Goal: Transaction & Acquisition: Book appointment/travel/reservation

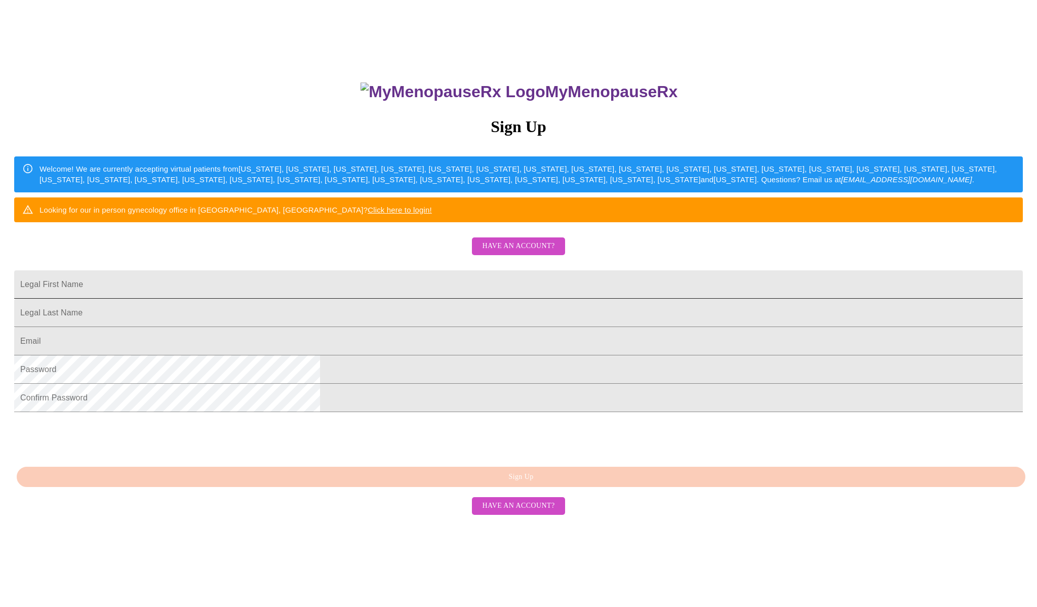
scroll to position [59, 0]
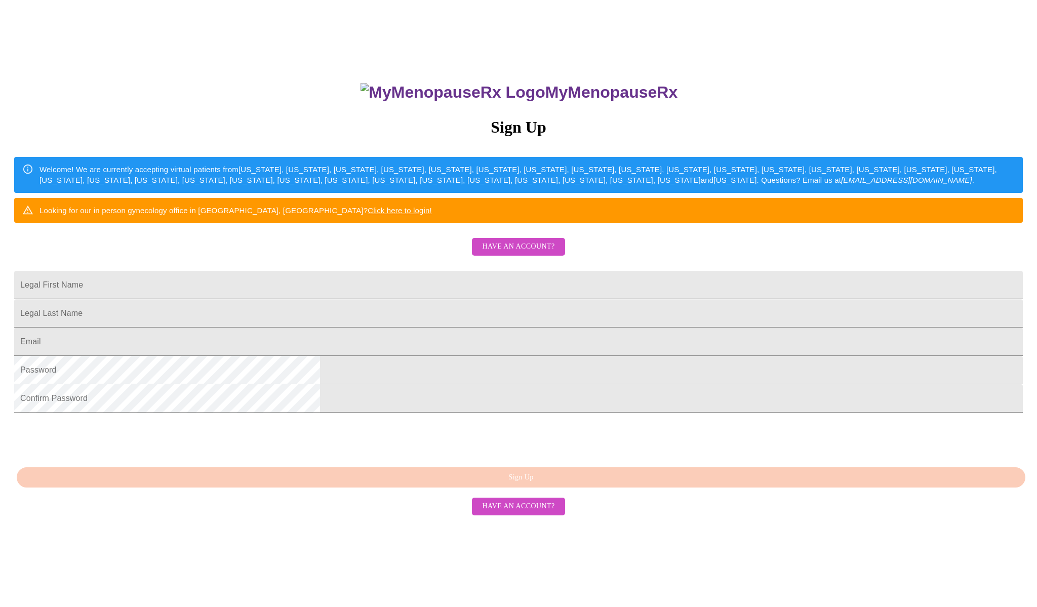
click at [426, 299] on input "Legal First Name" at bounding box center [518, 285] width 1009 height 28
click at [523, 513] on span "Have an account?" at bounding box center [518, 506] width 72 height 13
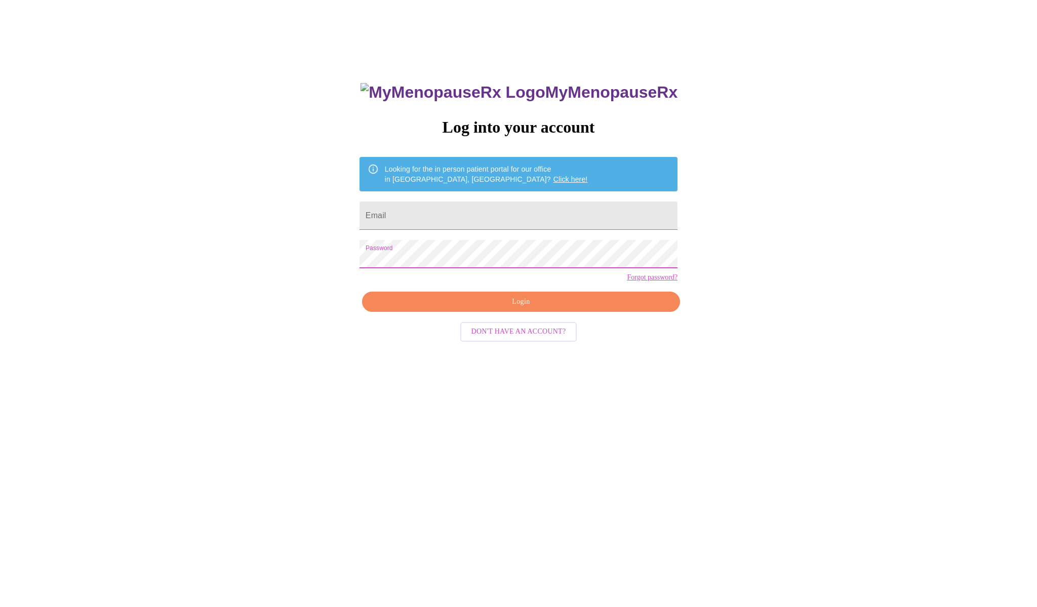
scroll to position [10, 0]
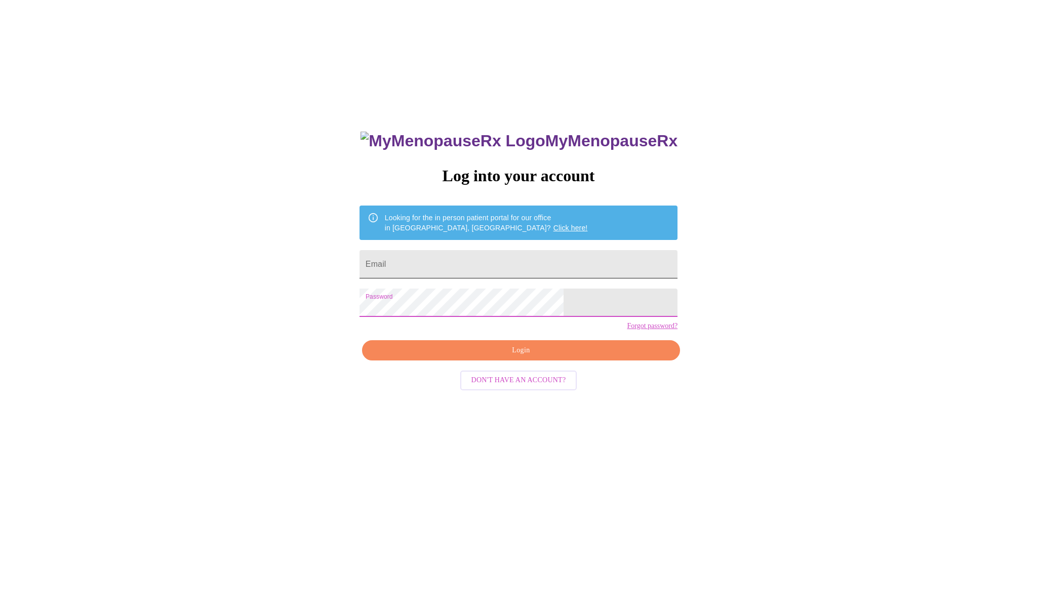
click at [455, 265] on input "Email" at bounding box center [519, 264] width 318 height 28
type input "[EMAIL_ADDRESS][DOMAIN_NAME]"
click at [532, 357] on span "Login" at bounding box center [521, 350] width 295 height 13
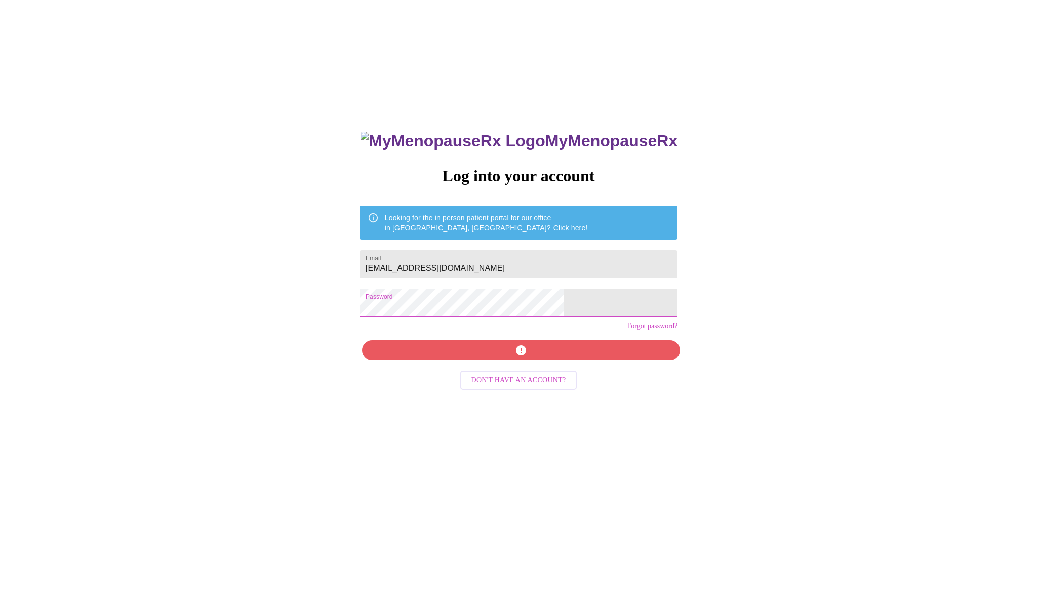
click at [397, 307] on div "MyMenopauseRx Log into your account Looking for the in person patient portal fo…" at bounding box center [518, 358] width 1029 height 729
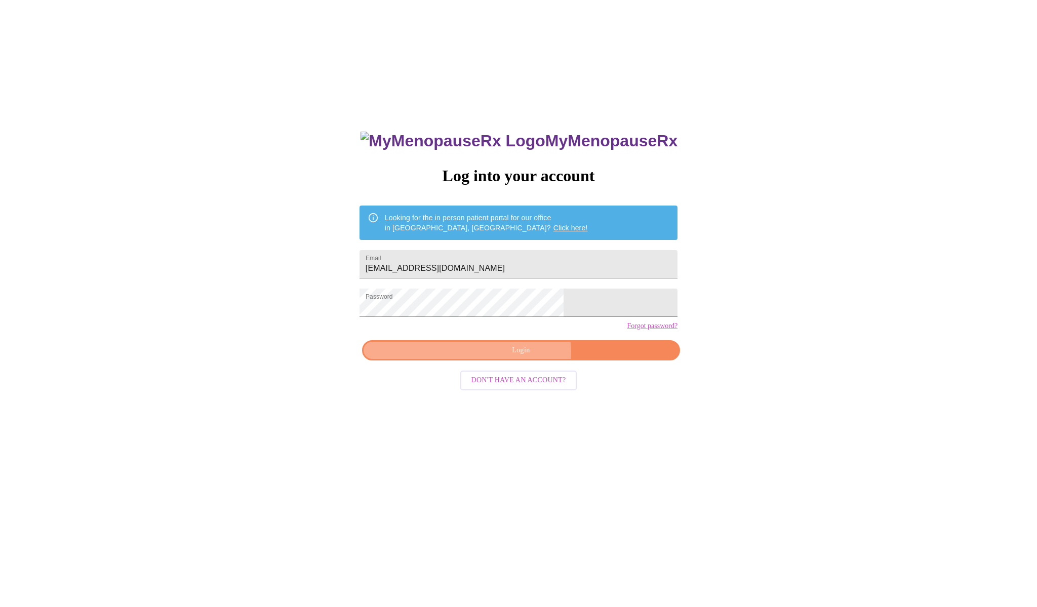
click at [524, 357] on span "Login" at bounding box center [521, 350] width 295 height 13
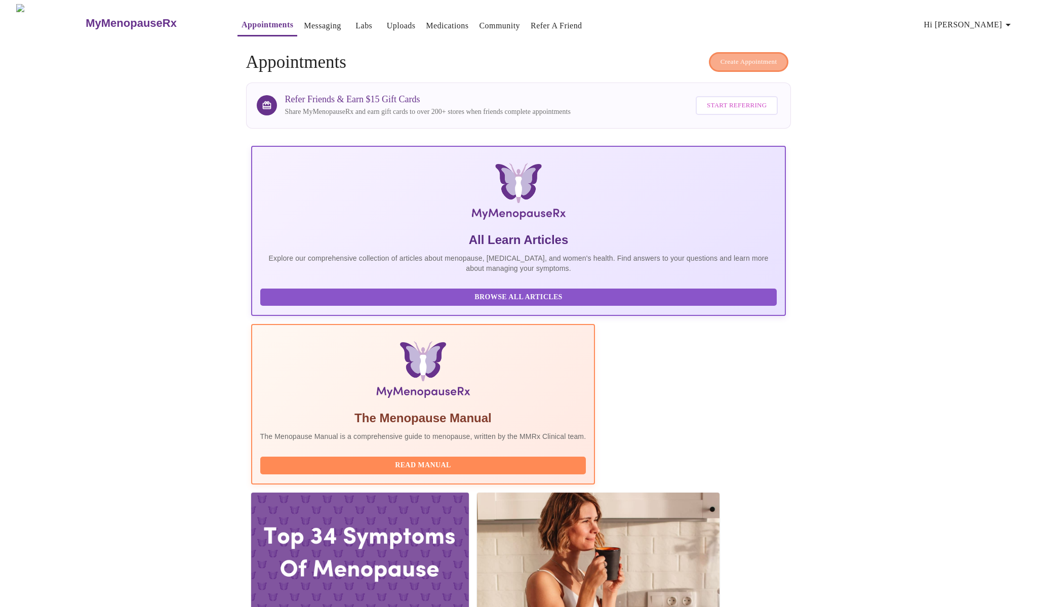
click at [737, 60] on span "Create Appointment" at bounding box center [749, 62] width 57 height 12
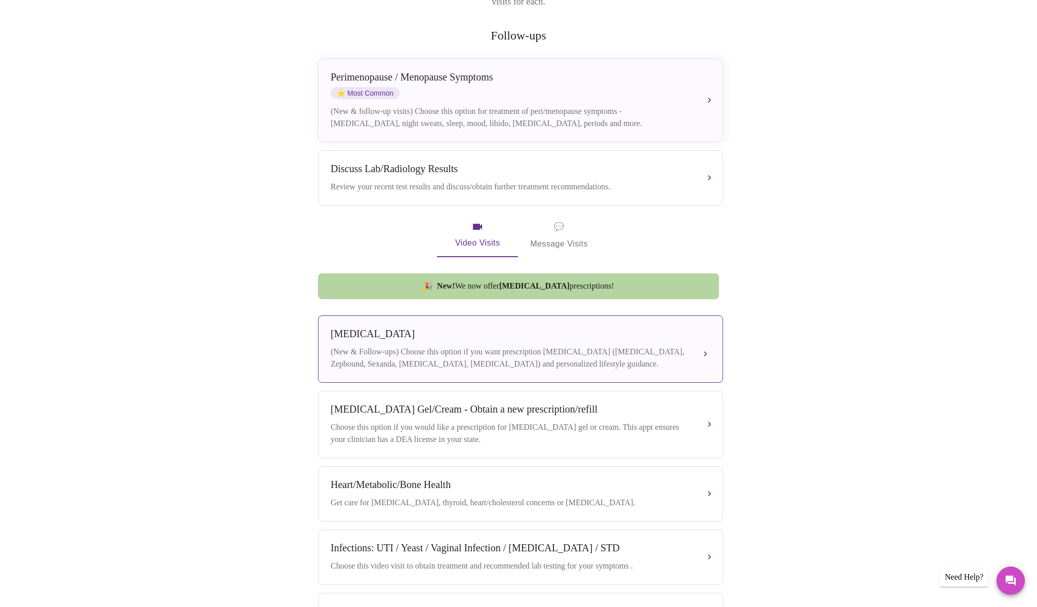
scroll to position [171, 0]
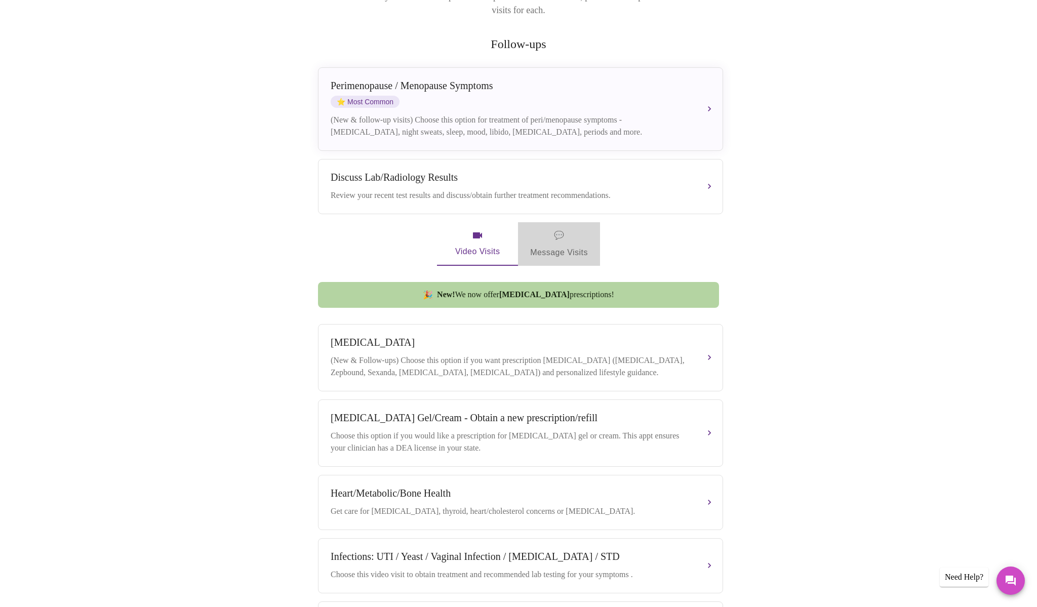
click at [559, 242] on span "💬 Message Visits" at bounding box center [559, 243] width 58 height 31
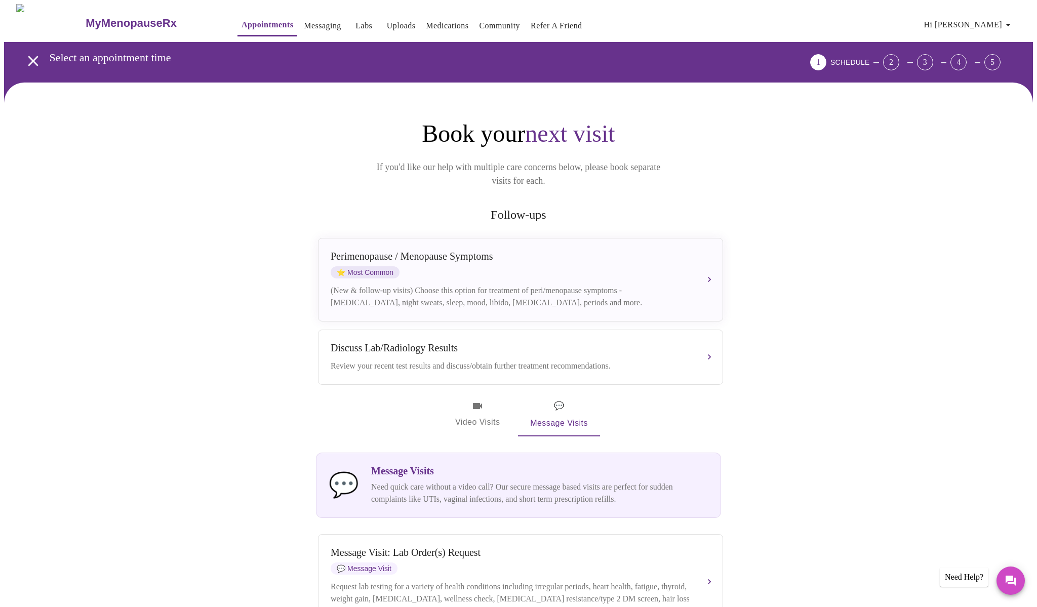
scroll to position [0, 0]
click at [485, 405] on span "Video Visits" at bounding box center [477, 414] width 57 height 29
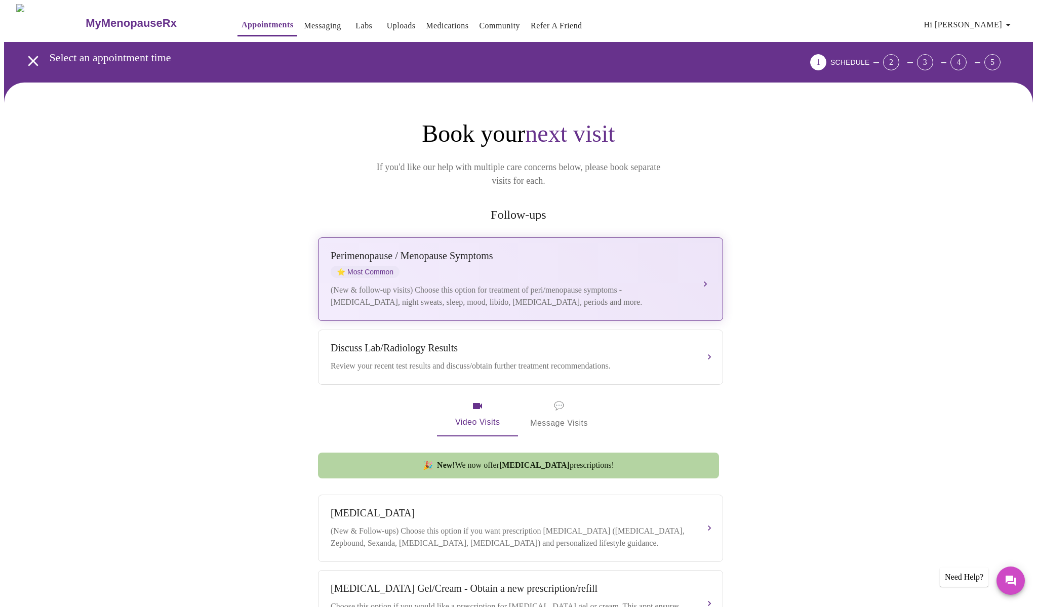
click at [513, 284] on div "(New & follow-up visits) Choose this option for treatment of peri/menopause sym…" at bounding box center [511, 296] width 360 height 24
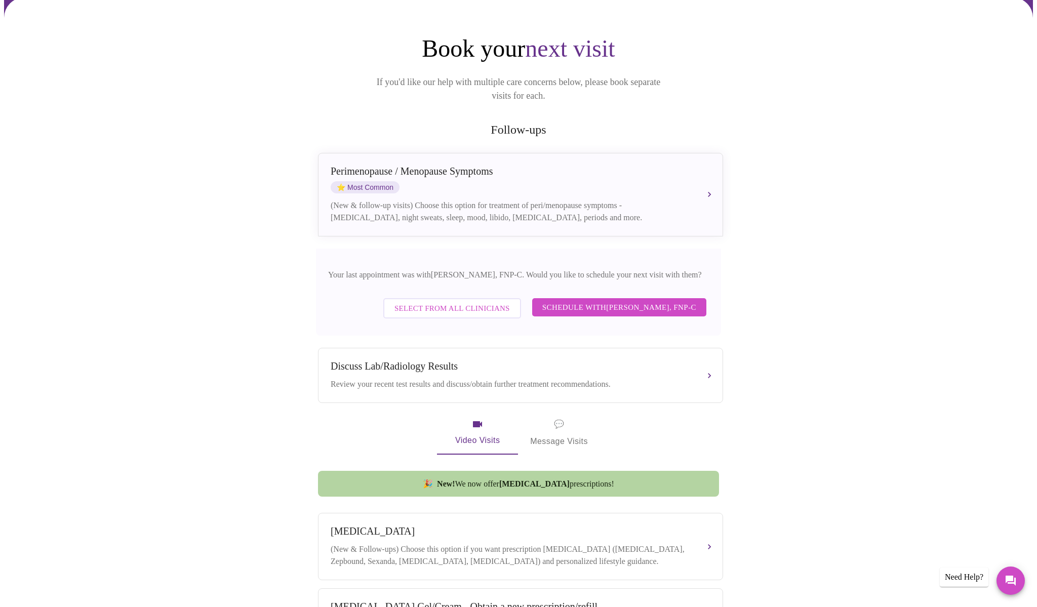
scroll to position [81, 0]
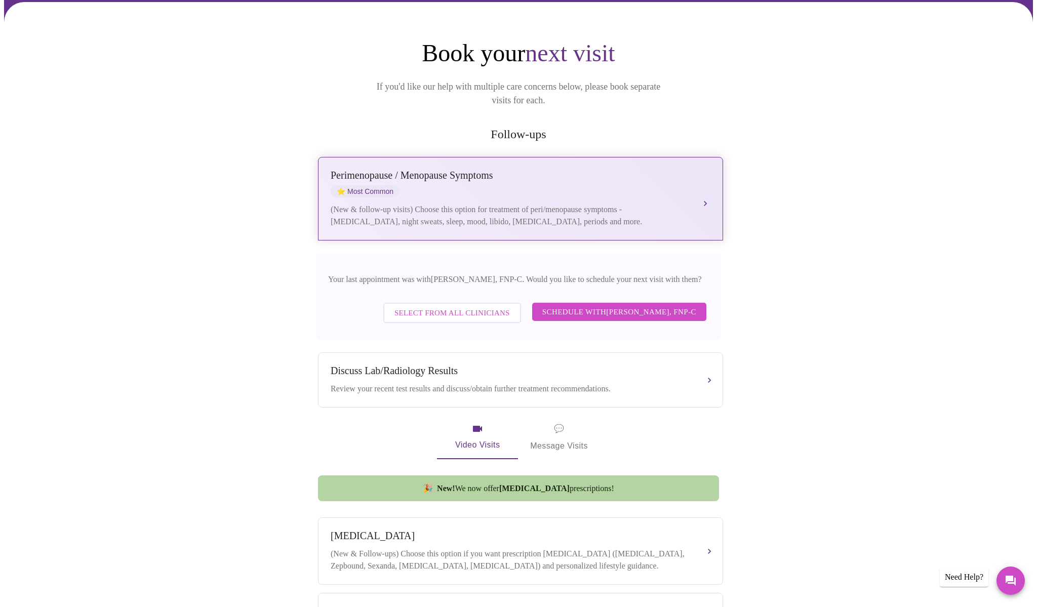
click at [448, 204] on div "(New & follow-up visits) Choose this option for treatment of peri/menopause sym…" at bounding box center [511, 216] width 360 height 24
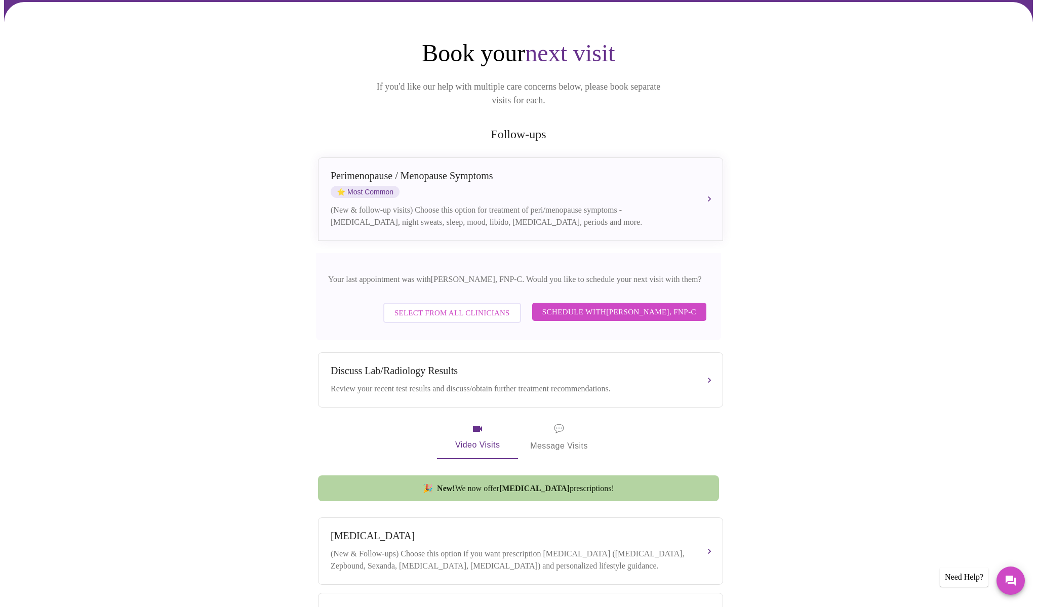
click at [407, 306] on span "Select from All Clinicians" at bounding box center [452, 312] width 115 height 13
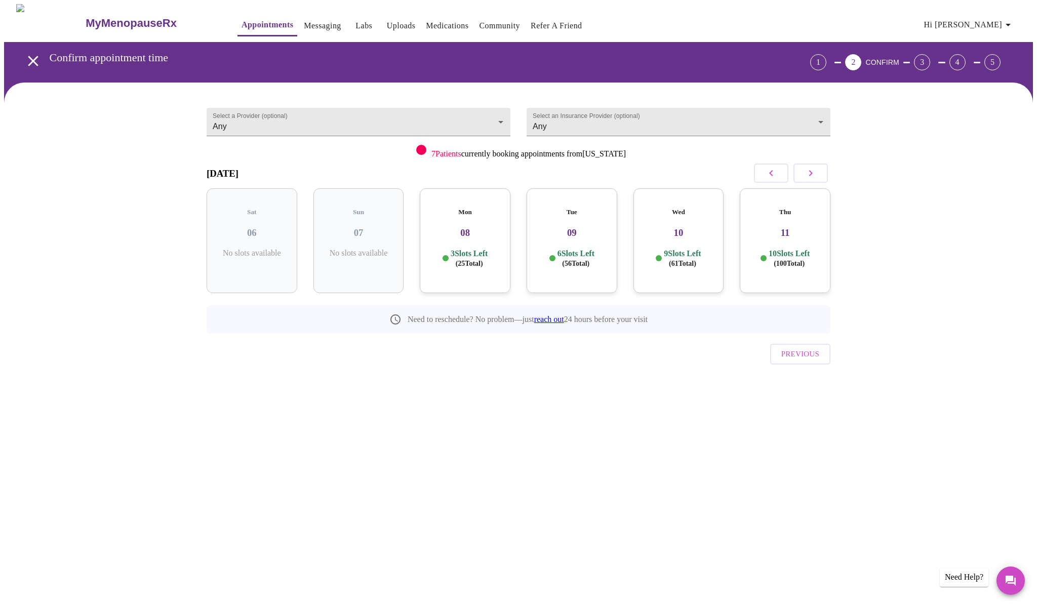
scroll to position [0, 1]
click at [458, 260] on span "( 25 Total)" at bounding box center [469, 264] width 27 height 8
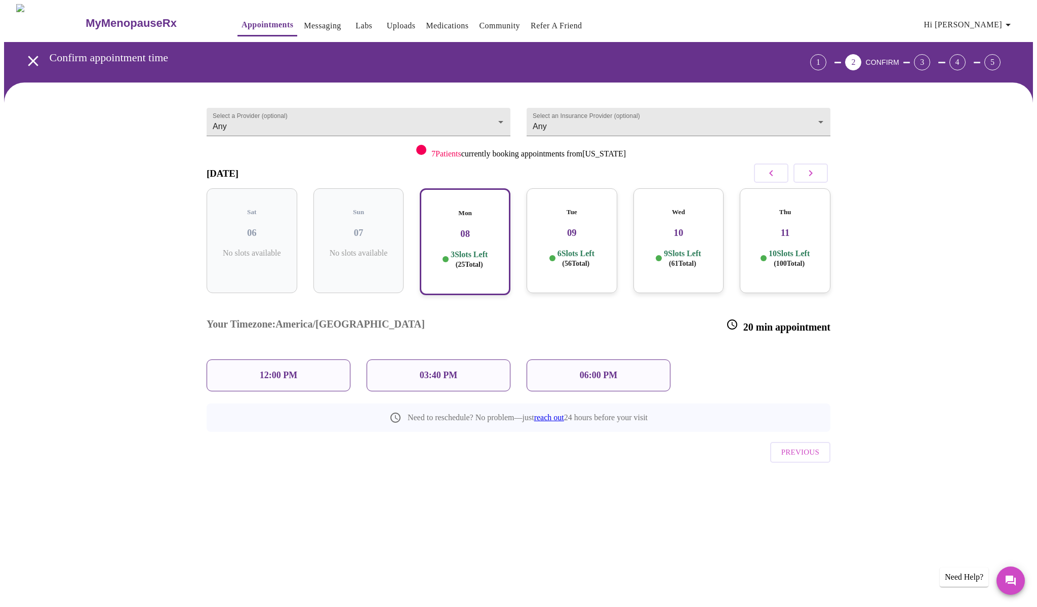
scroll to position [0, 0]
click at [461, 360] on div "03:40 PM" at bounding box center [439, 376] width 144 height 32
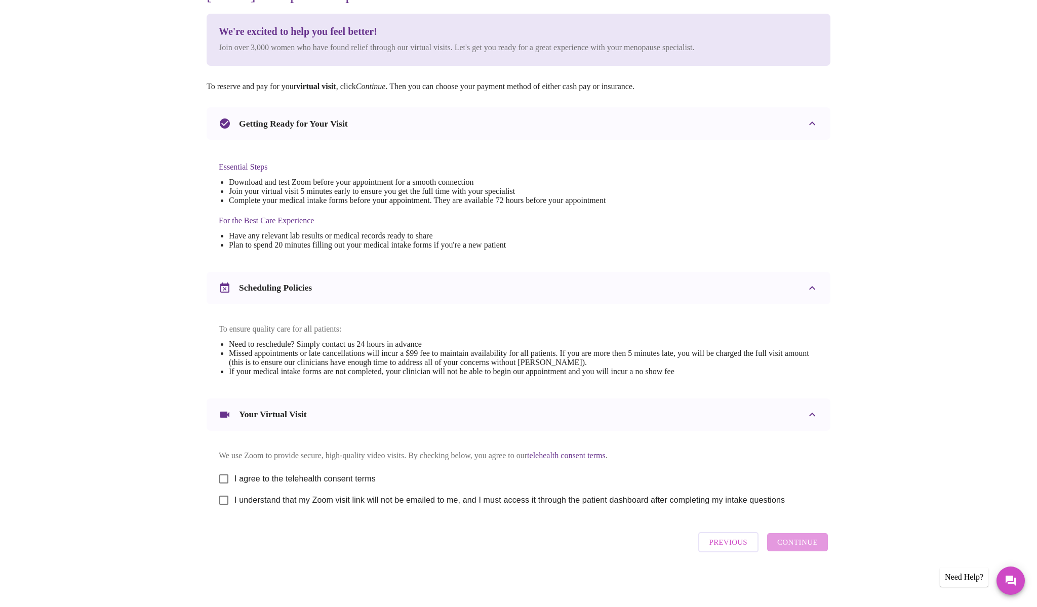
scroll to position [127, 0]
click at [225, 477] on input "I agree to the telehealth consent terms" at bounding box center [223, 479] width 21 height 21
checkbox input "true"
click at [222, 504] on input "I understand that my Zoom visit link will not be emailed to me, and I must acce…" at bounding box center [223, 500] width 21 height 21
checkbox input "true"
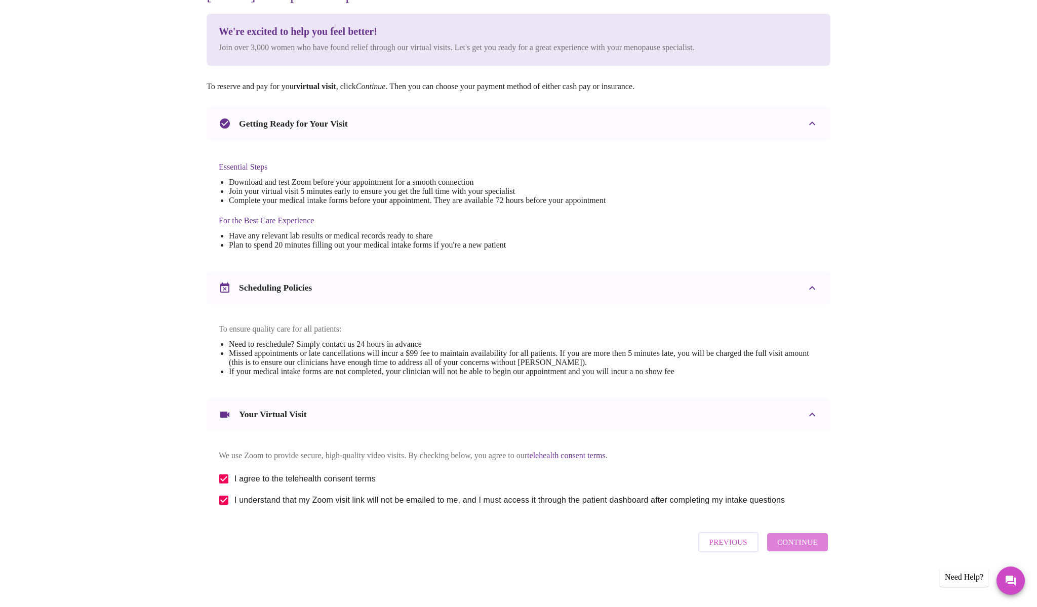
click at [816, 548] on span "Continue" at bounding box center [798, 542] width 41 height 13
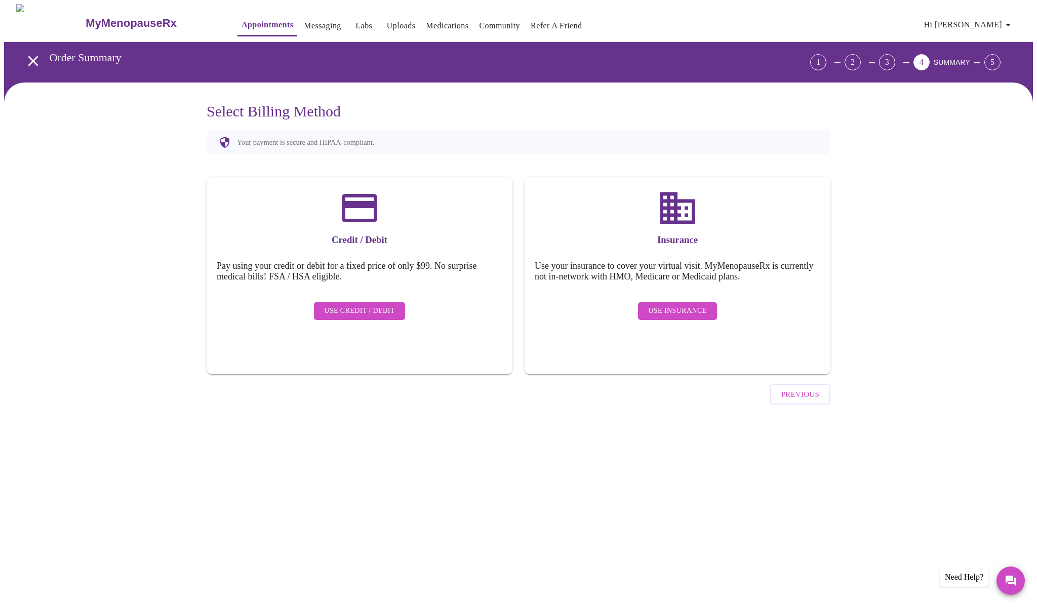
scroll to position [1, 0]
click at [685, 305] on span "Use Insurance" at bounding box center [677, 311] width 58 height 13
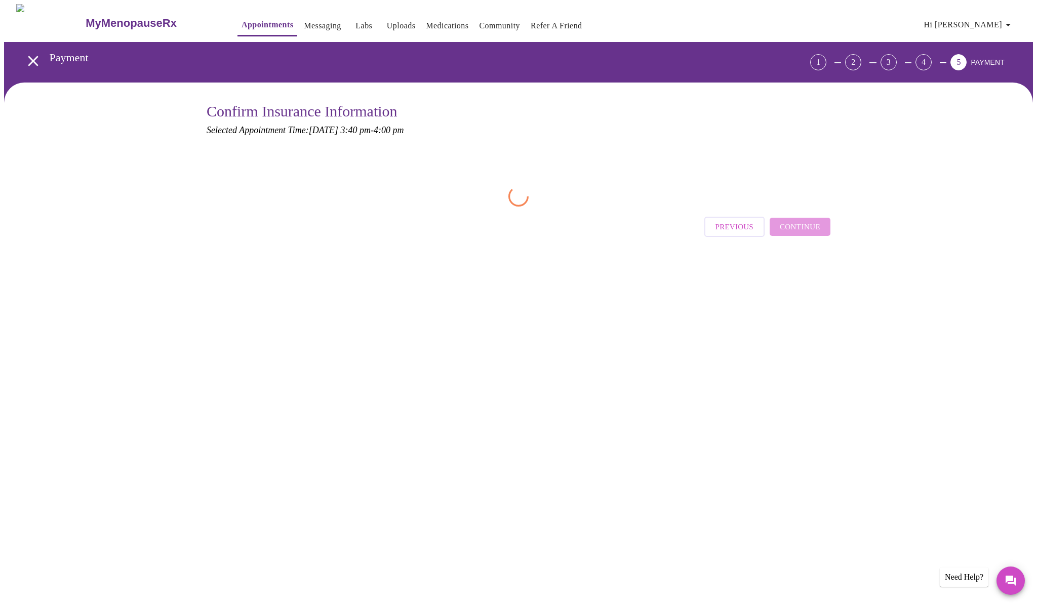
scroll to position [0, 0]
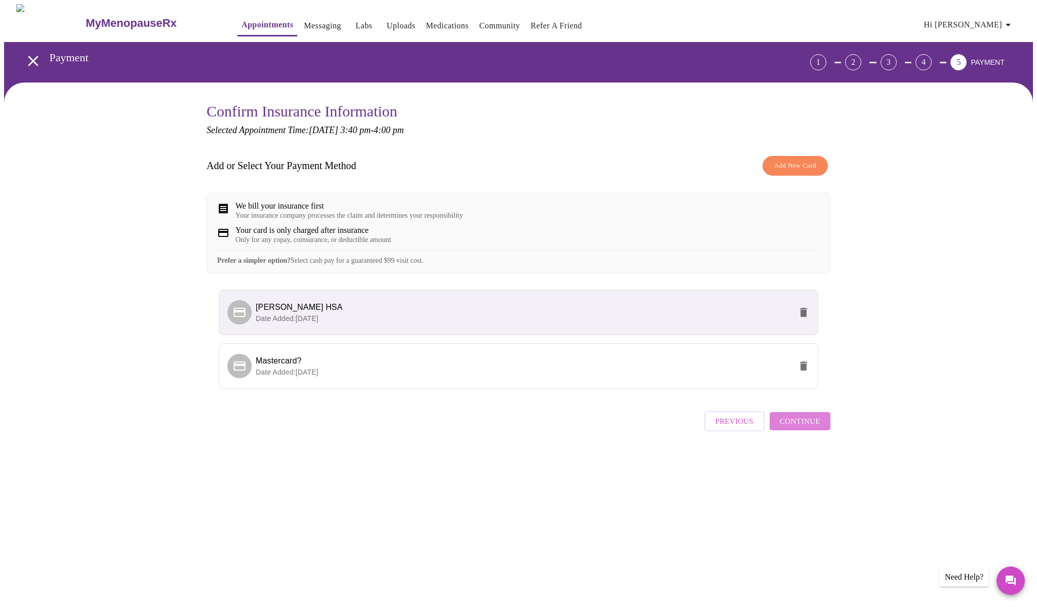
click at [809, 428] on span "Continue" at bounding box center [800, 421] width 41 height 13
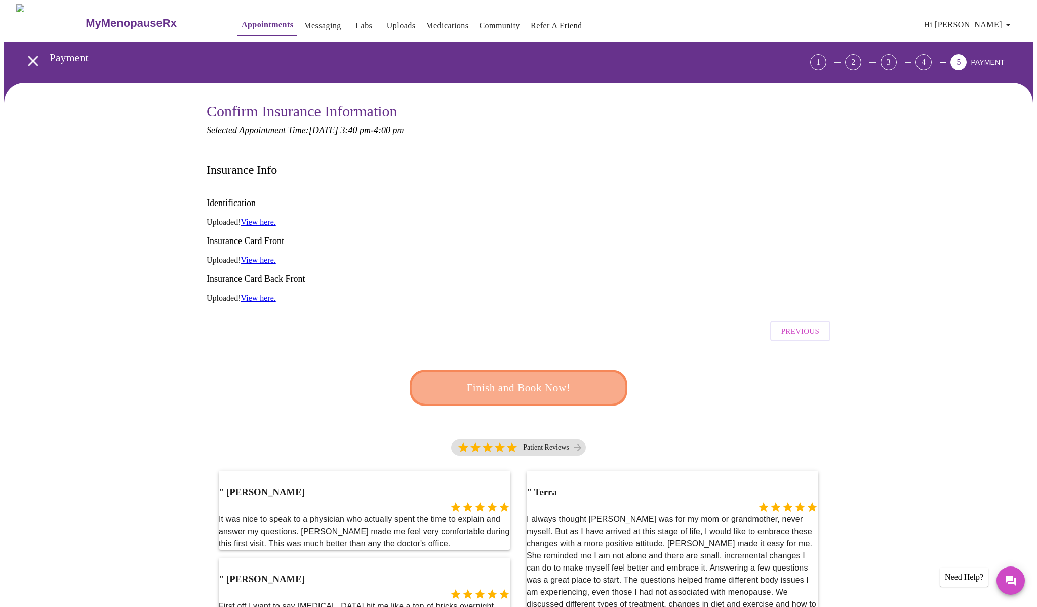
click at [528, 378] on span "Finish and Book Now!" at bounding box center [519, 387] width 192 height 19
click at [499, 379] on span "Finish and Book Now!" at bounding box center [518, 388] width 187 height 19
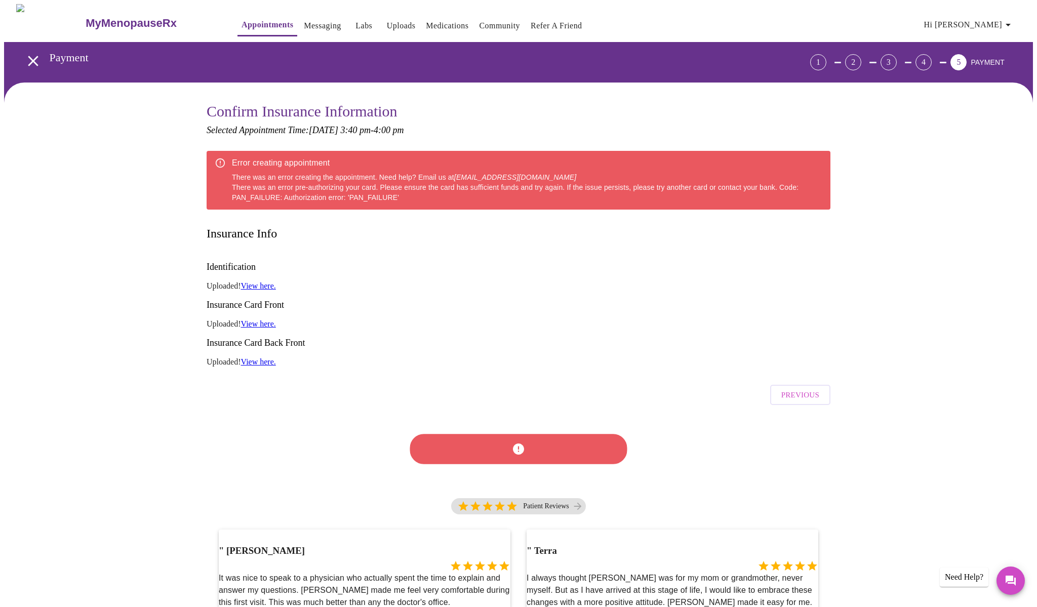
click at [265, 282] on link "View here." at bounding box center [258, 286] width 35 height 9
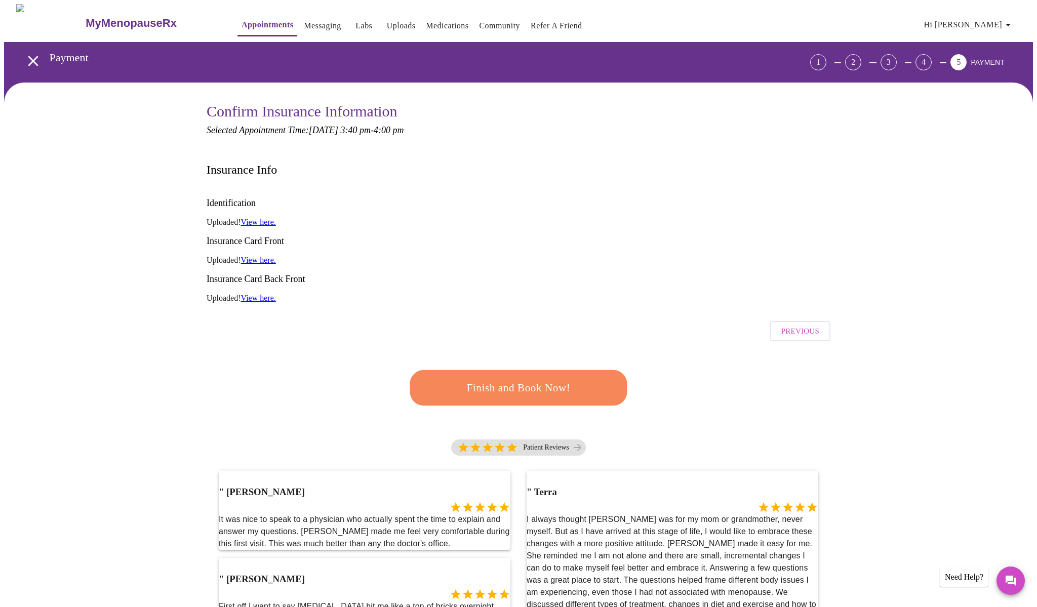
click at [387, 22] on link "Uploads" at bounding box center [401, 26] width 29 height 14
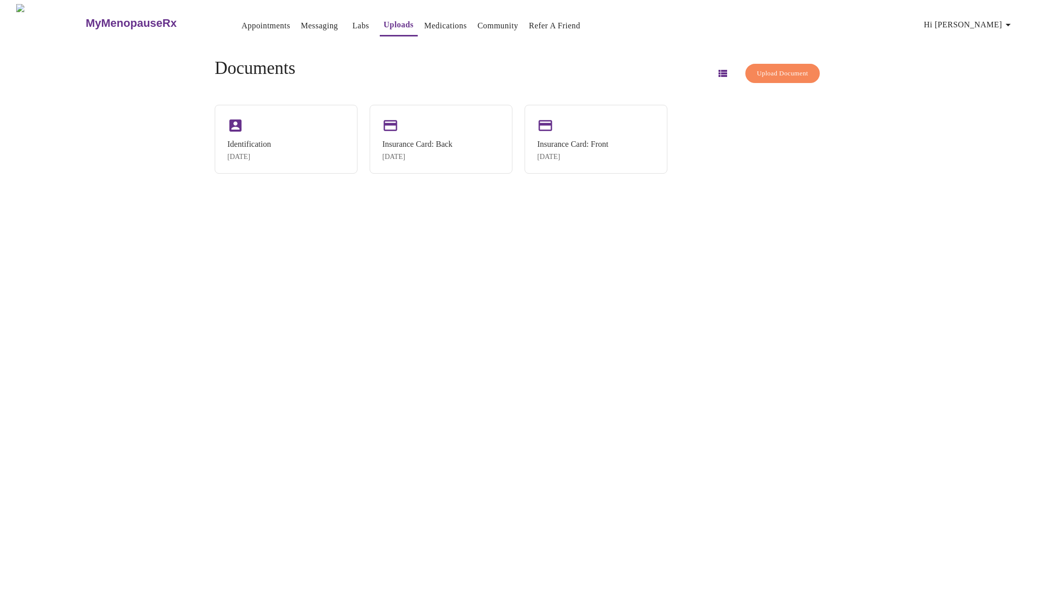
drag, startPoint x: 482, startPoint y: 155, endPoint x: 479, endPoint y: 305, distance: 150.0
click at [472, 324] on div "MyMenopauseRx Appointments Messaging Labs Uploads Medications Community Refer a…" at bounding box center [518, 307] width 1029 height 607
click at [719, 71] on icon "button" at bounding box center [723, 73] width 9 height 7
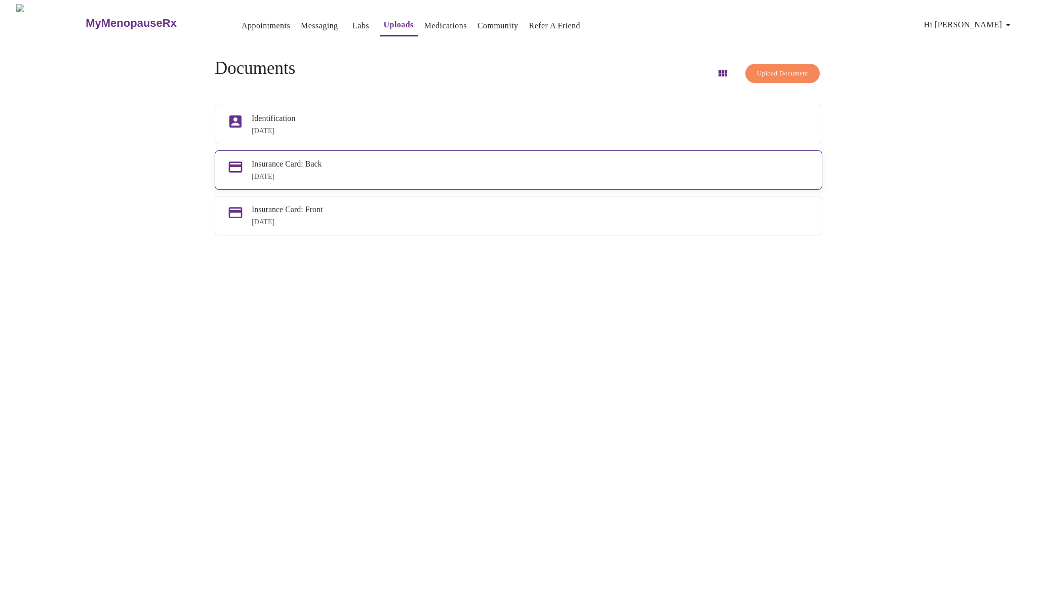
click at [313, 181] on div "[DATE]" at bounding box center [531, 177] width 558 height 8
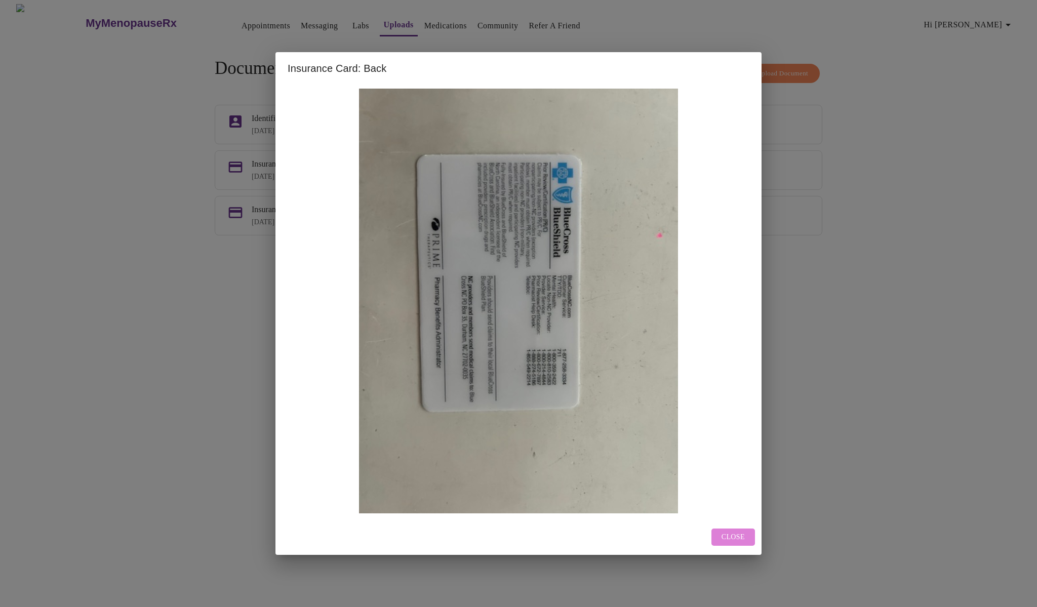
click at [742, 535] on span "Close" at bounding box center [733, 537] width 23 height 13
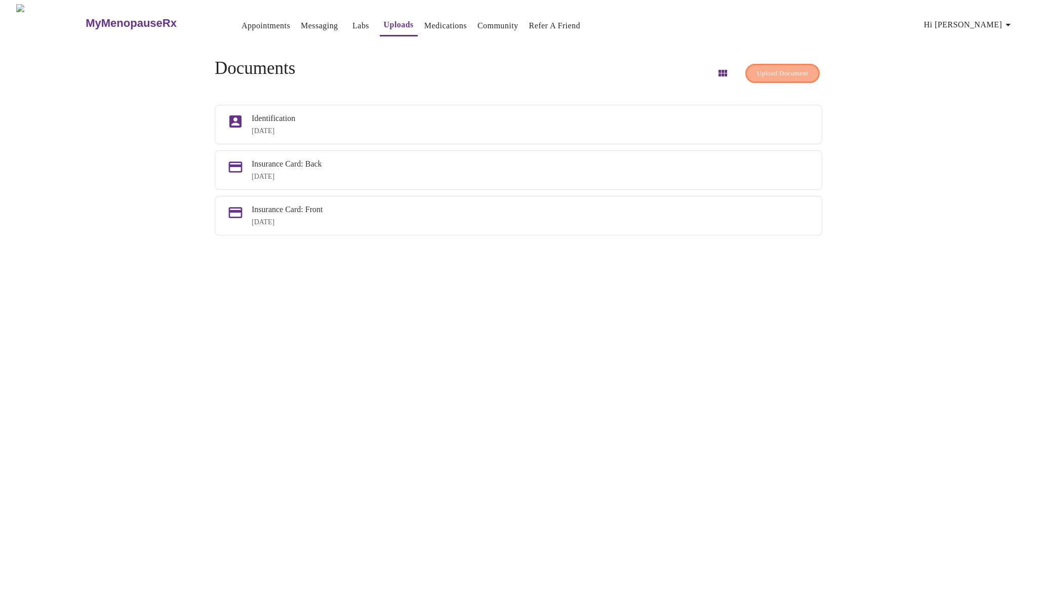
click at [771, 71] on span "Upload Document" at bounding box center [782, 74] width 51 height 12
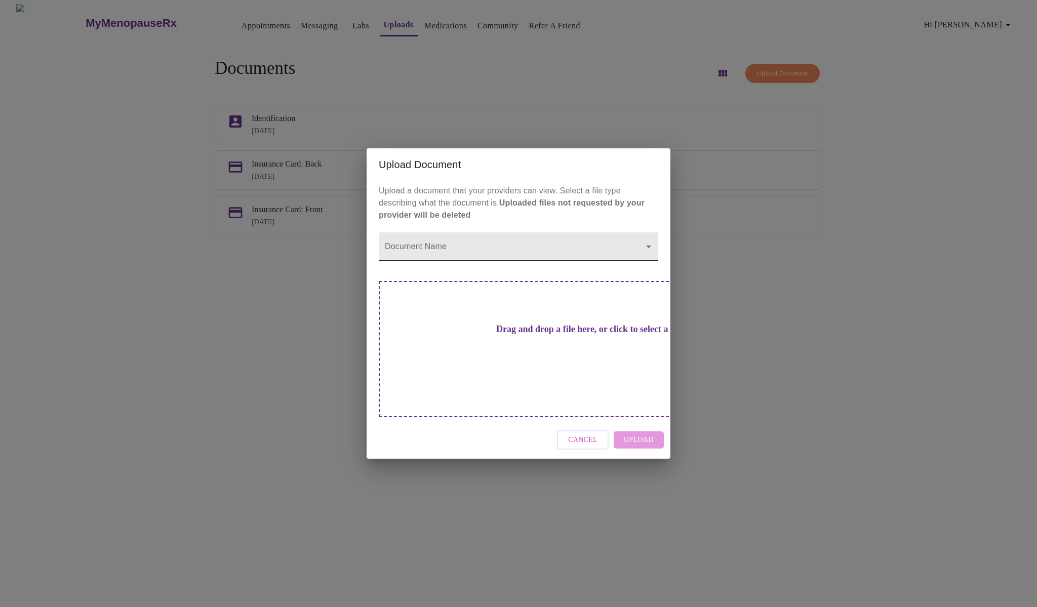
click at [440, 267] on body "MyMenopauseRx Appointments Messaging Labs Uploads Medications Community Refer a…" at bounding box center [518, 307] width 1029 height 607
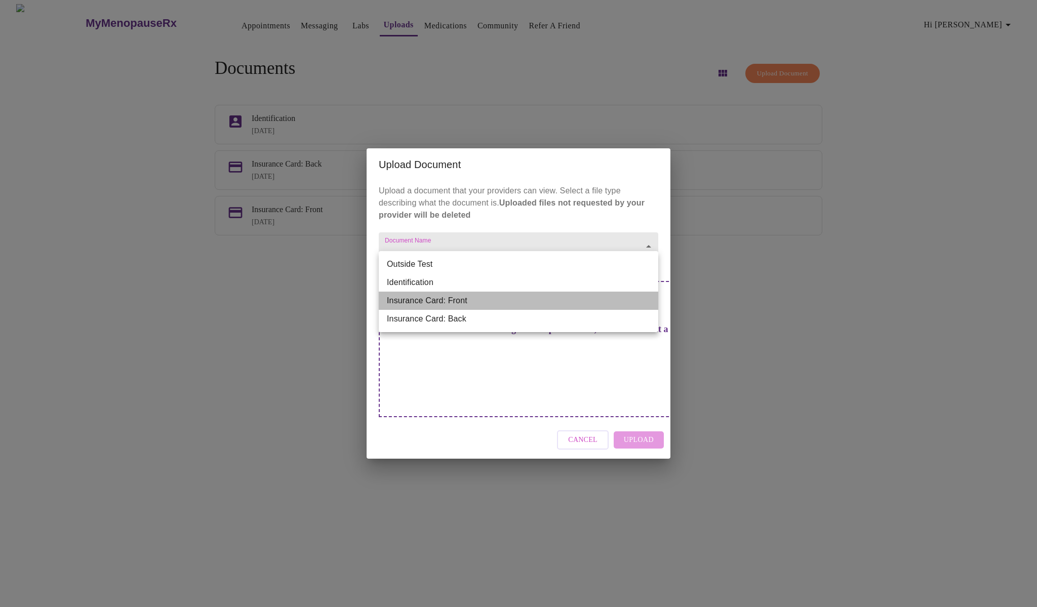
click at [437, 300] on li "Insurance Card: Front" at bounding box center [519, 301] width 280 height 18
type input "Insurance Card: Front"
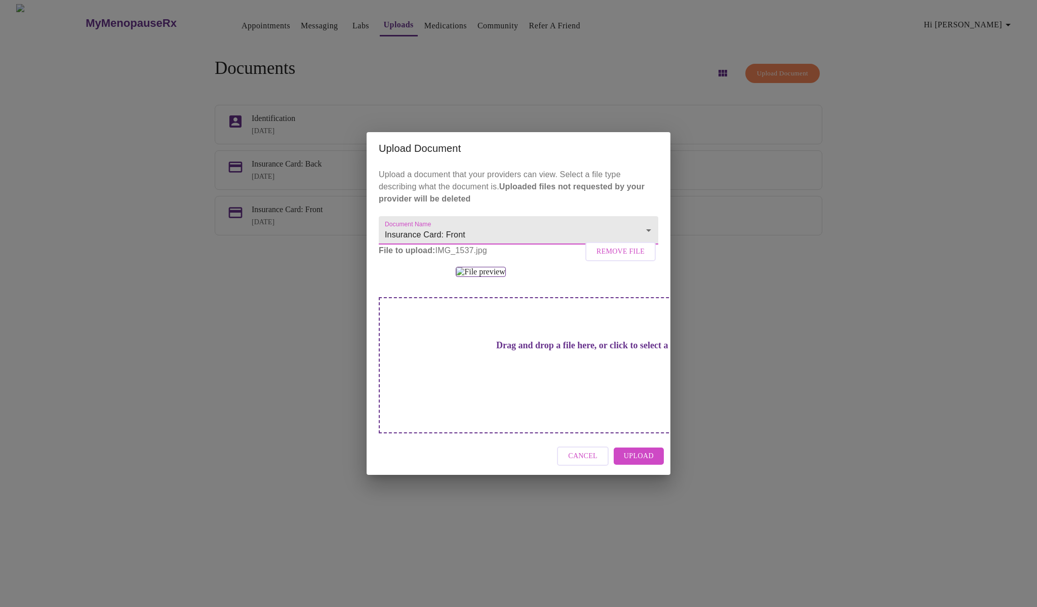
click at [642, 463] on span "Upload" at bounding box center [639, 456] width 30 height 13
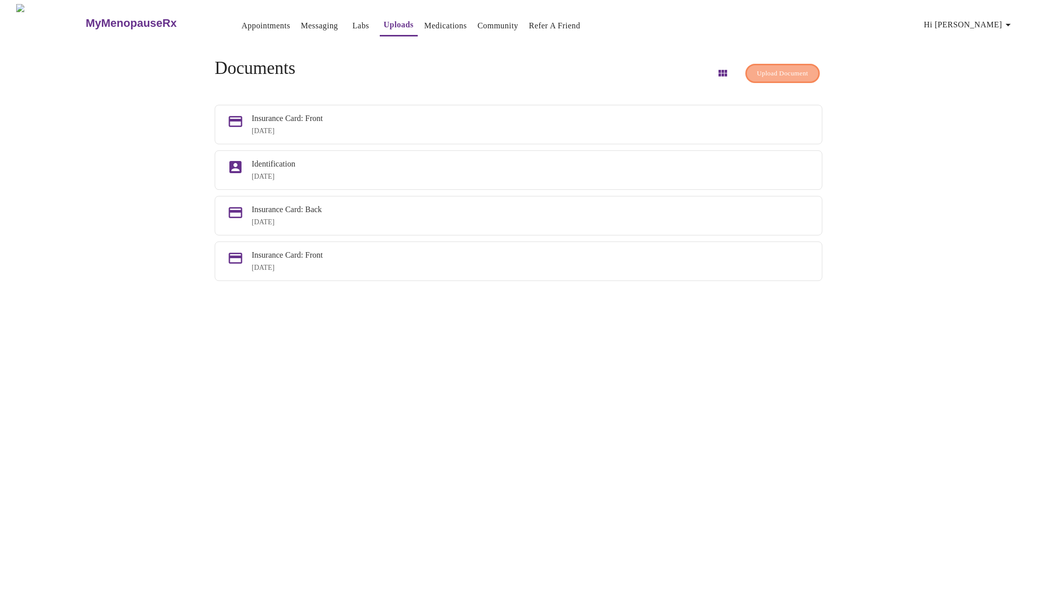
click at [758, 73] on span "Upload Document" at bounding box center [782, 74] width 51 height 12
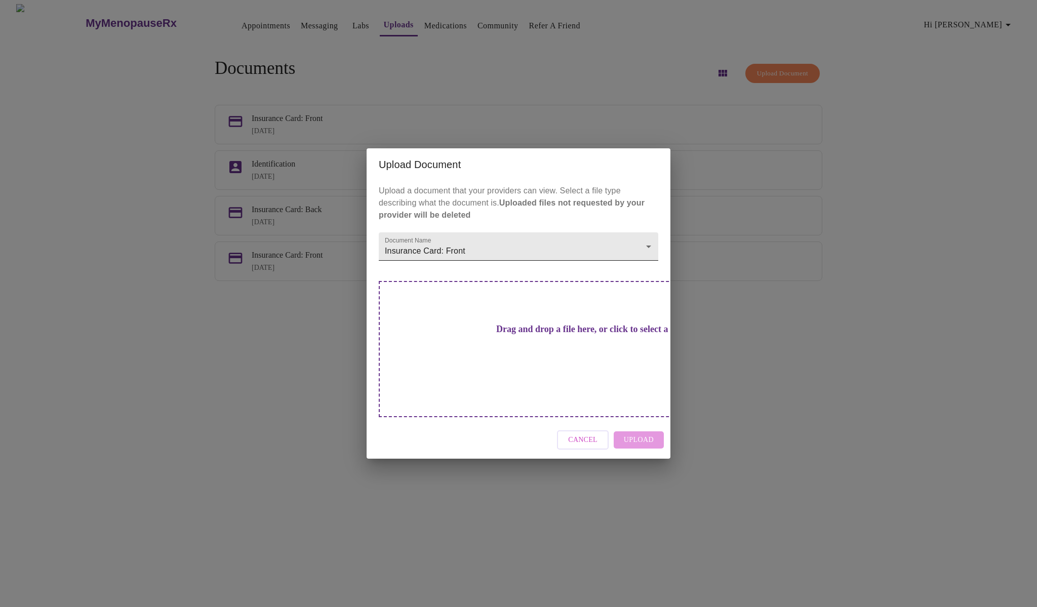
click at [527, 263] on body "MyMenopauseRx Appointments Messaging Labs Uploads Medications Community Refer a…" at bounding box center [518, 307] width 1029 height 607
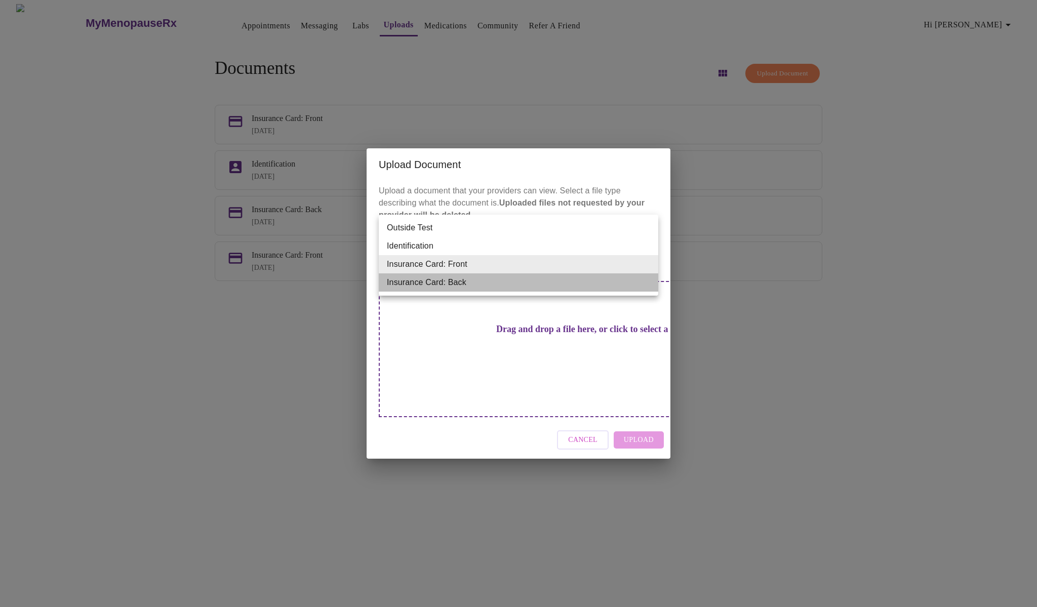
click at [511, 284] on li "Insurance Card: Back" at bounding box center [519, 283] width 280 height 18
type input "Insurance Card: Back"
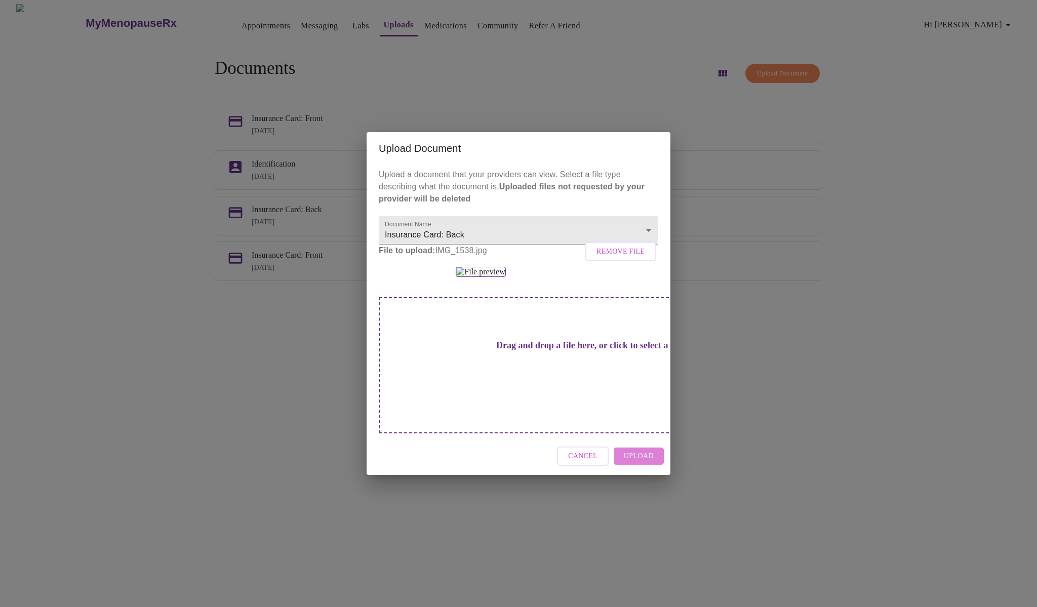
click at [643, 463] on span "Upload" at bounding box center [639, 456] width 30 height 13
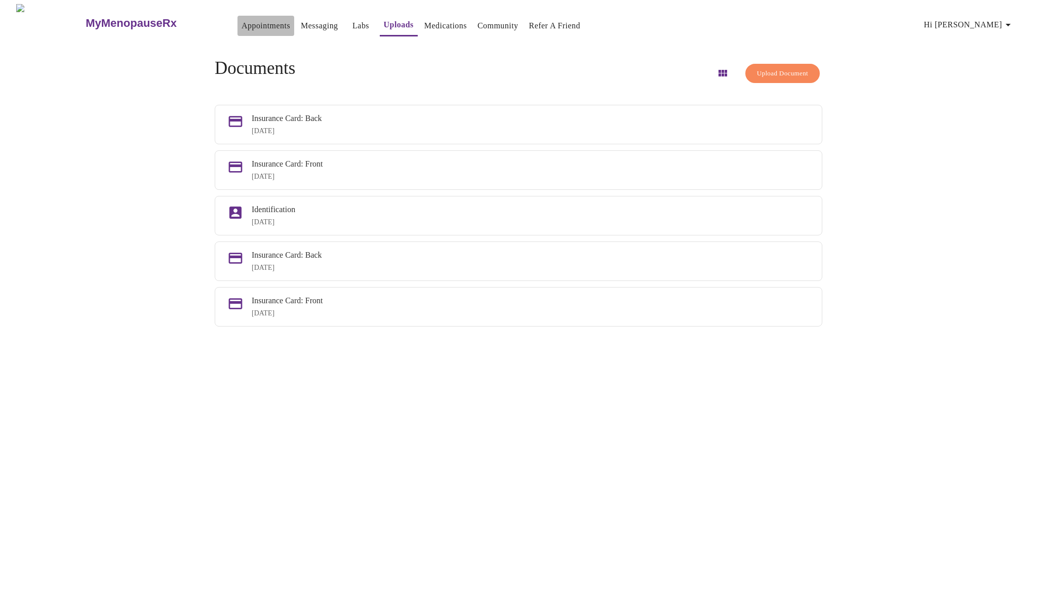
click at [242, 19] on link "Appointments" at bounding box center [266, 26] width 49 height 14
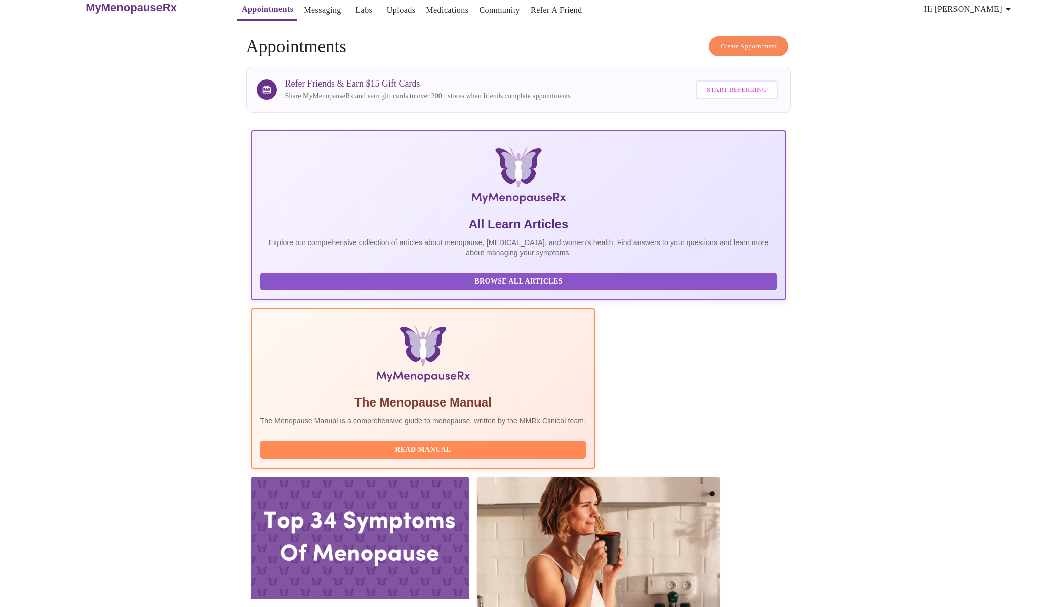
scroll to position [3, 0]
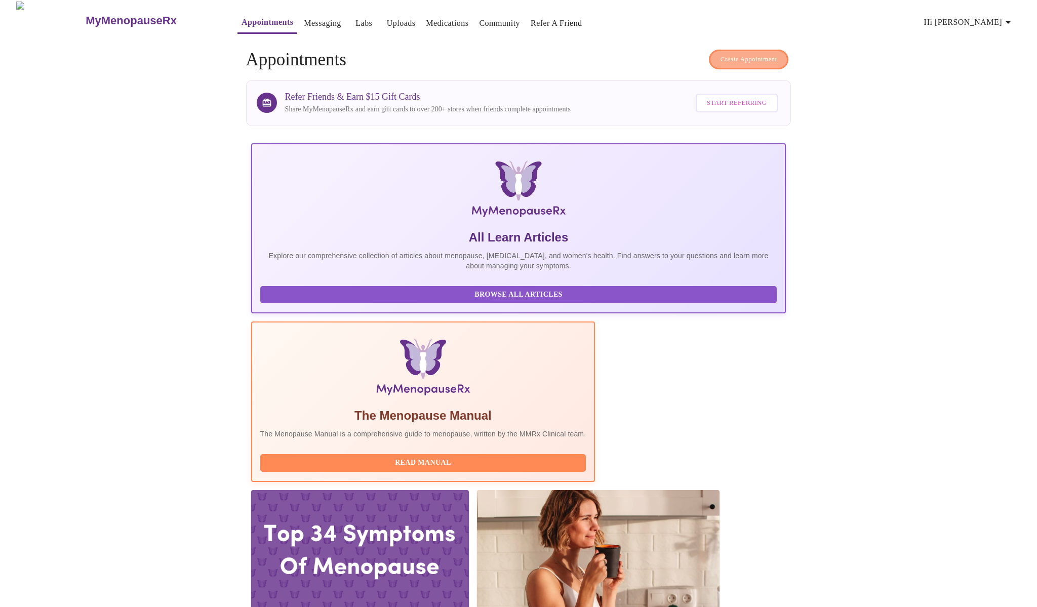
click at [731, 55] on span "Create Appointment" at bounding box center [749, 60] width 57 height 12
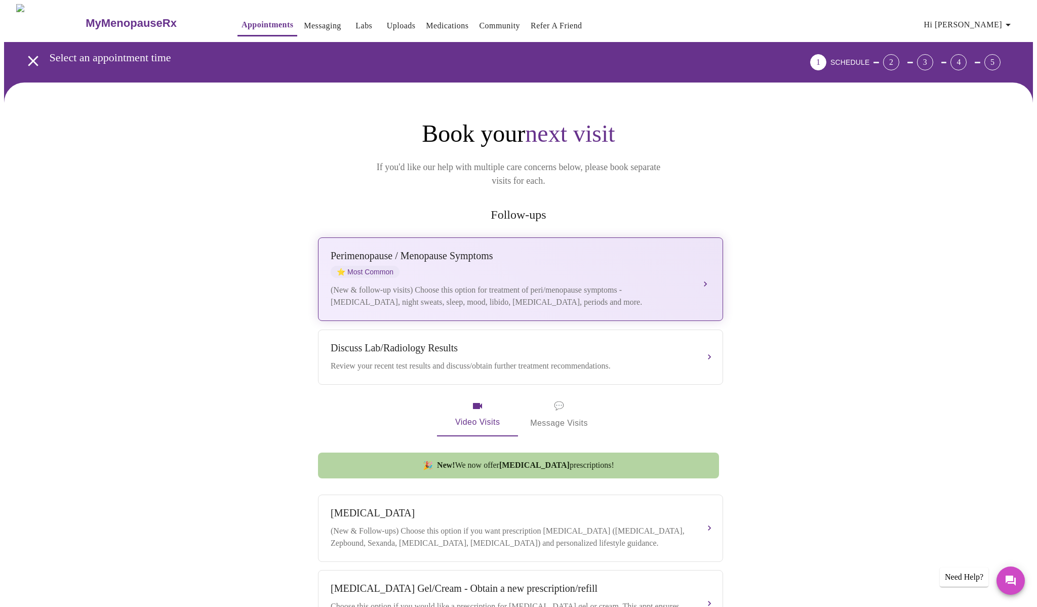
click at [461, 284] on div "(New & follow-up visits) Choose this option for treatment of peri/menopause sym…" at bounding box center [511, 296] width 360 height 24
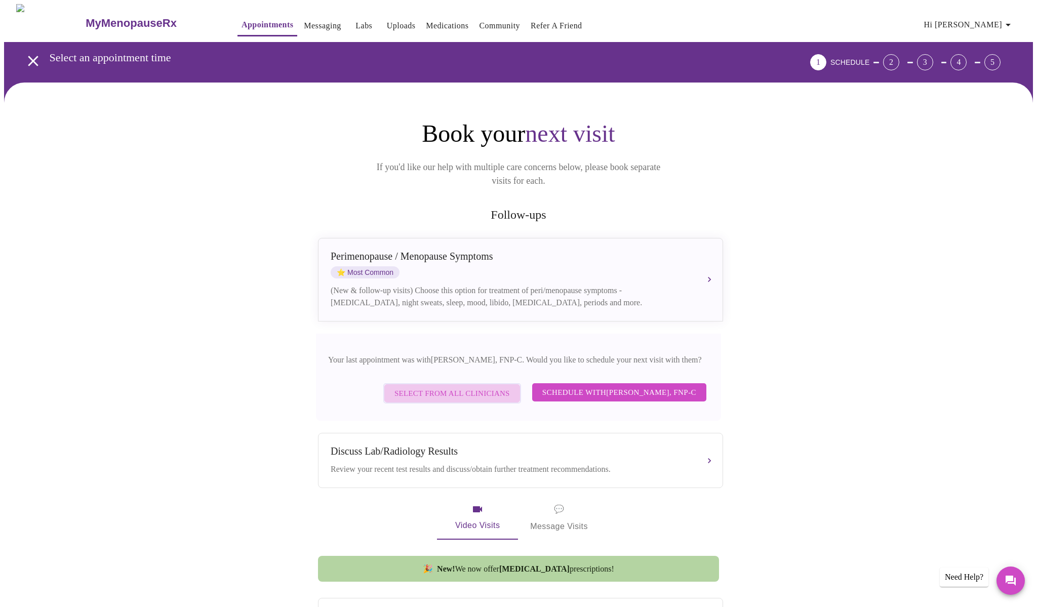
click at [437, 387] on span "Select from All Clinicians" at bounding box center [452, 393] width 115 height 13
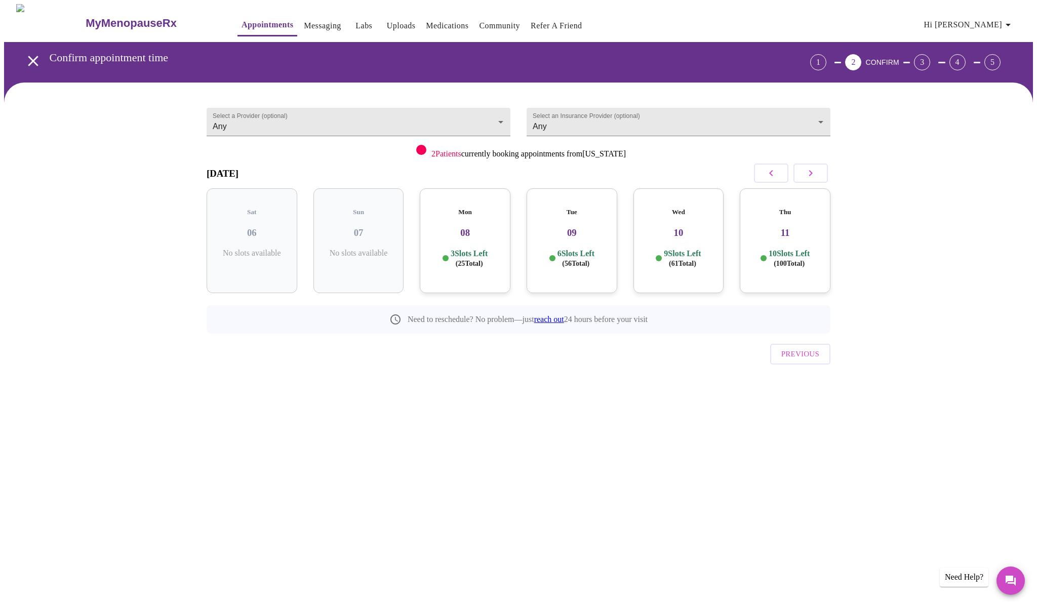
click at [488, 256] on p "3 Slots Left ( 25 Total)" at bounding box center [469, 259] width 37 height 20
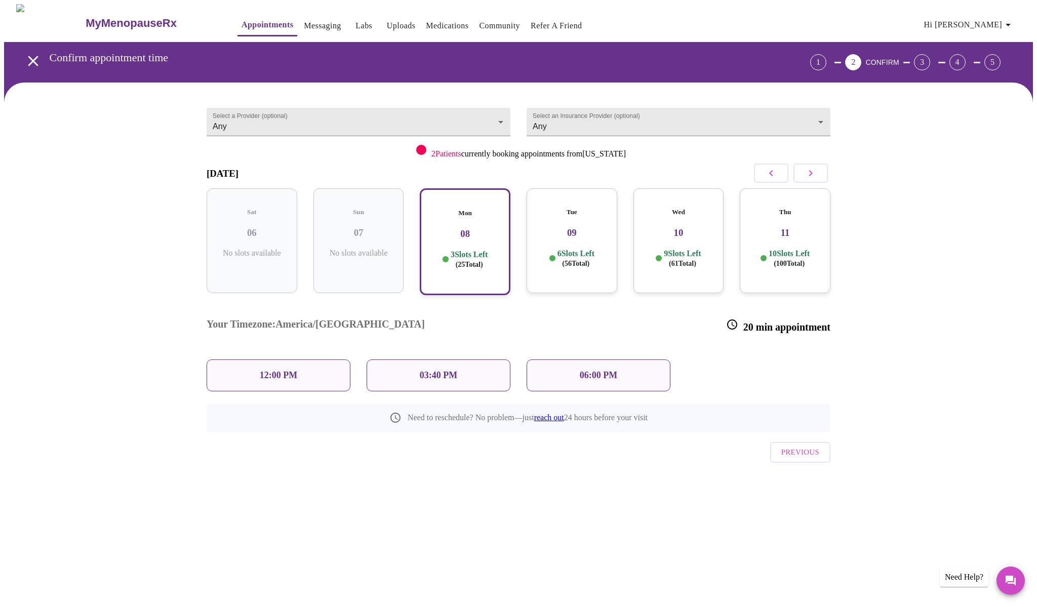
click at [466, 360] on div "03:40 PM" at bounding box center [439, 376] width 144 height 32
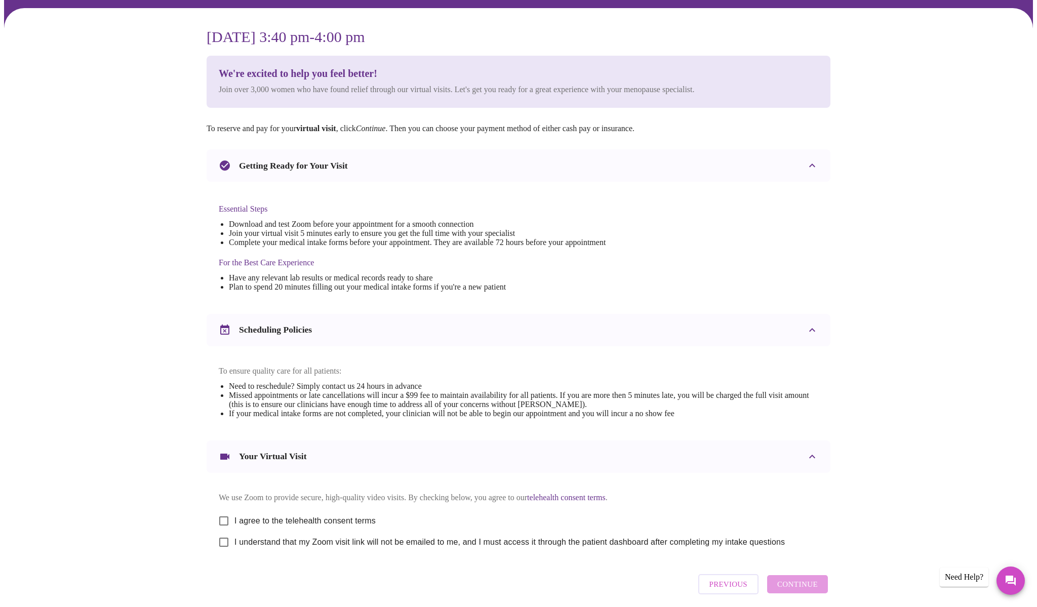
scroll to position [100, 0]
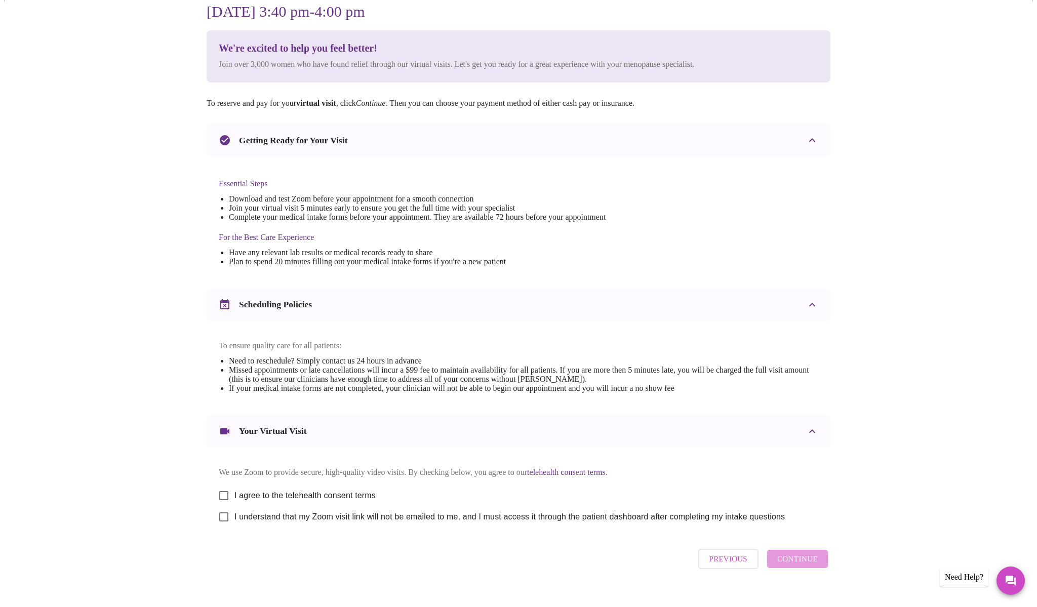
click at [225, 497] on input "I agree to the telehealth consent terms" at bounding box center [223, 495] width 21 height 21
checkbox input "true"
click at [224, 522] on input "I understand that my Zoom visit link will not be emailed to me, and I must acce…" at bounding box center [223, 517] width 21 height 21
checkbox input "true"
click at [784, 566] on span "Continue" at bounding box center [798, 559] width 41 height 13
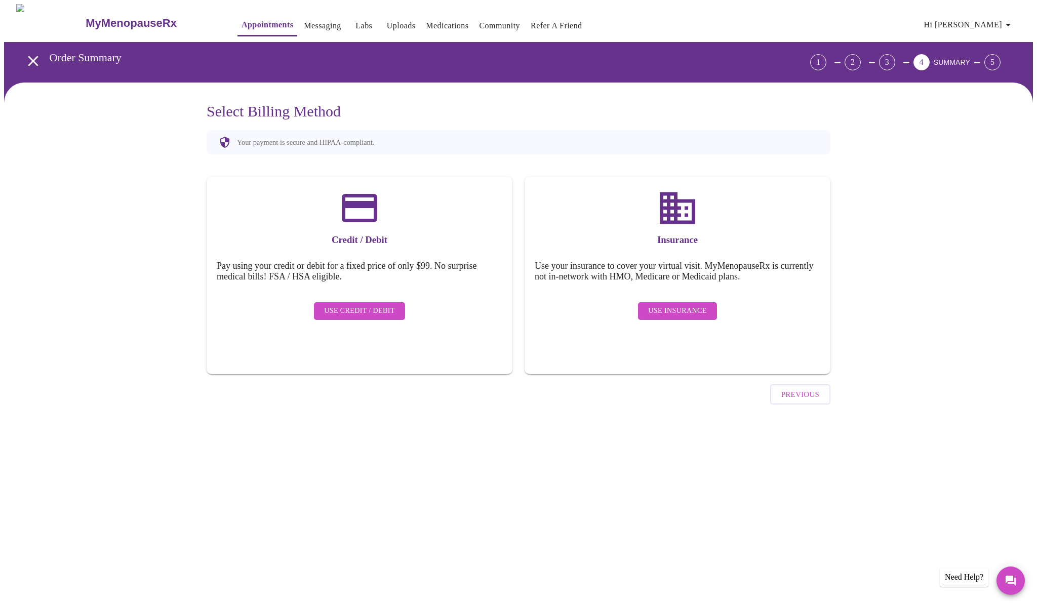
scroll to position [0, 0]
click at [697, 305] on span "Use Insurance" at bounding box center [677, 311] width 58 height 13
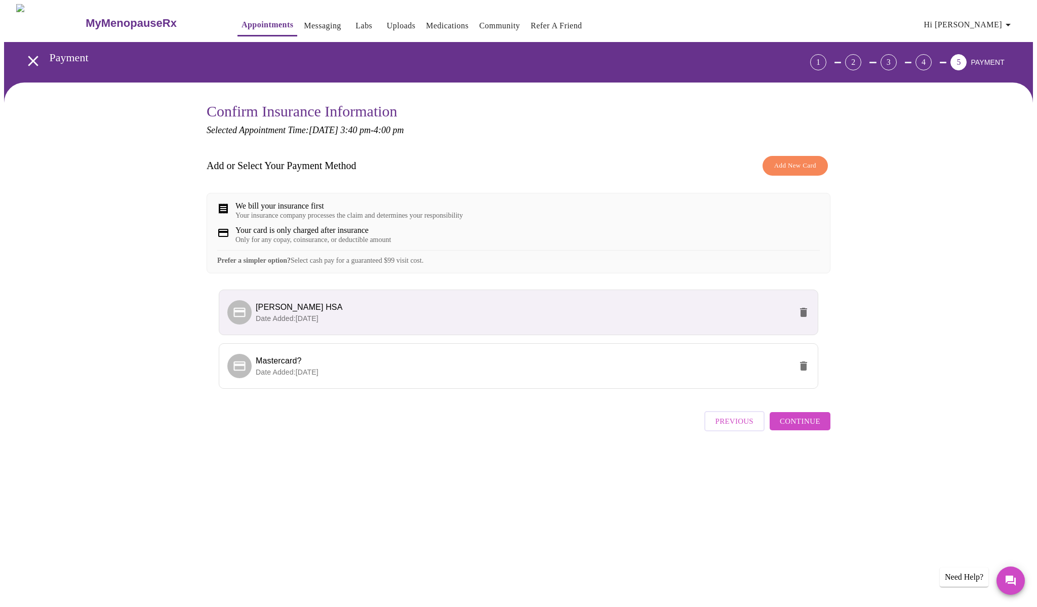
click at [511, 314] on span "[PERSON_NAME] HSA" at bounding box center [524, 307] width 536 height 12
click at [508, 324] on p "Date Added: [DATE]" at bounding box center [524, 319] width 536 height 10
click at [795, 428] on span "Continue" at bounding box center [800, 421] width 41 height 13
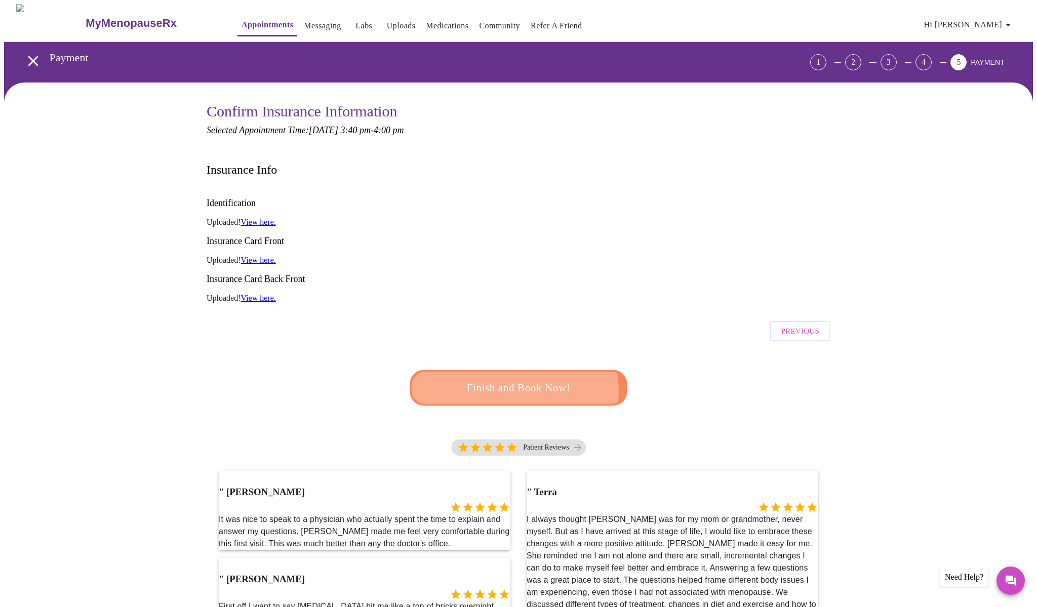
click at [516, 378] on span "Finish and Book Now!" at bounding box center [519, 387] width 188 height 19
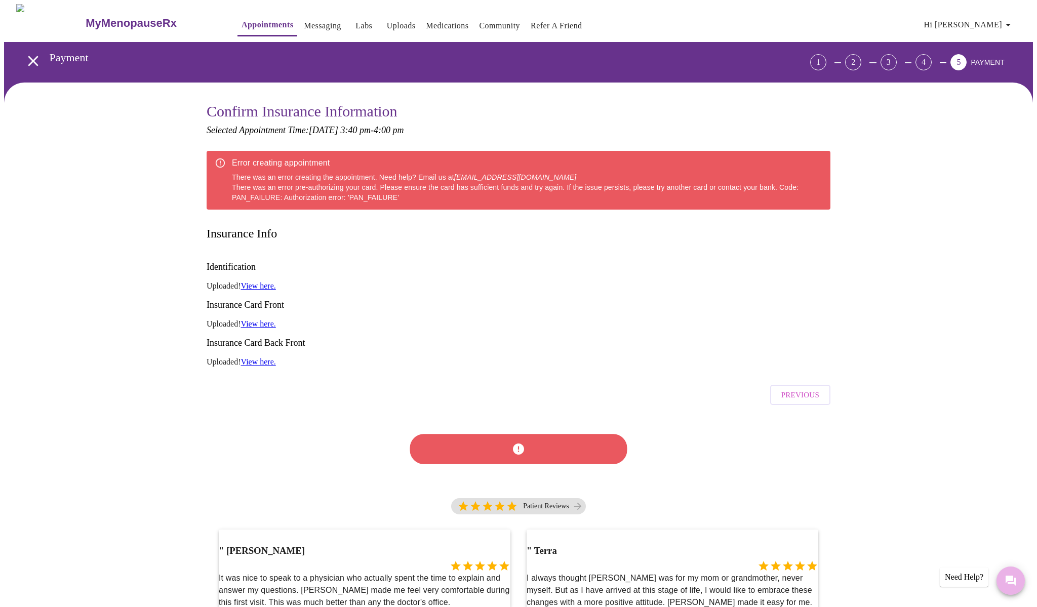
click at [1015, 584] on icon "Messages" at bounding box center [1011, 581] width 10 height 10
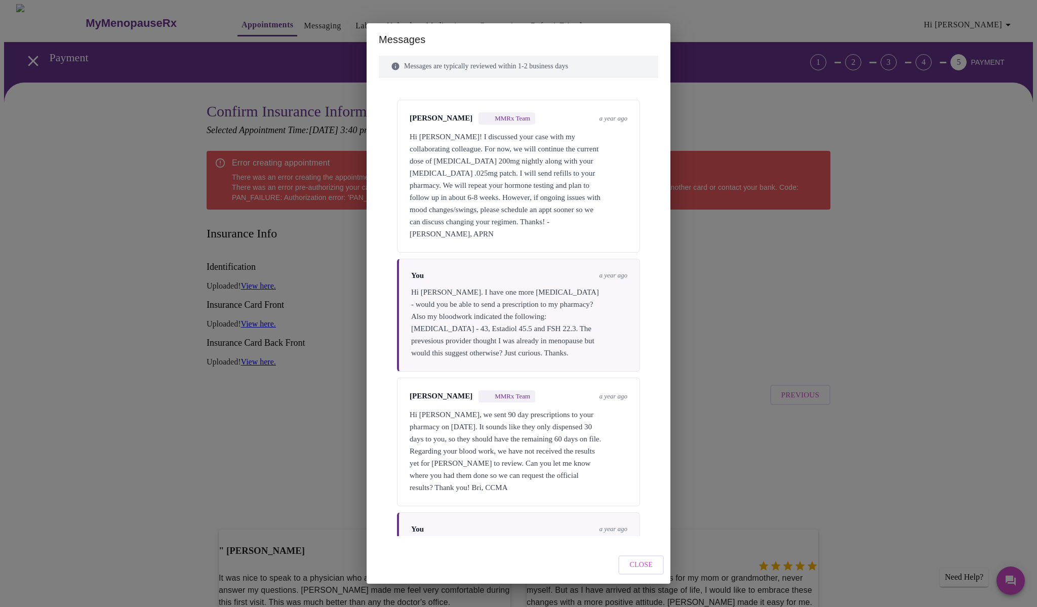
scroll to position [1323, 0]
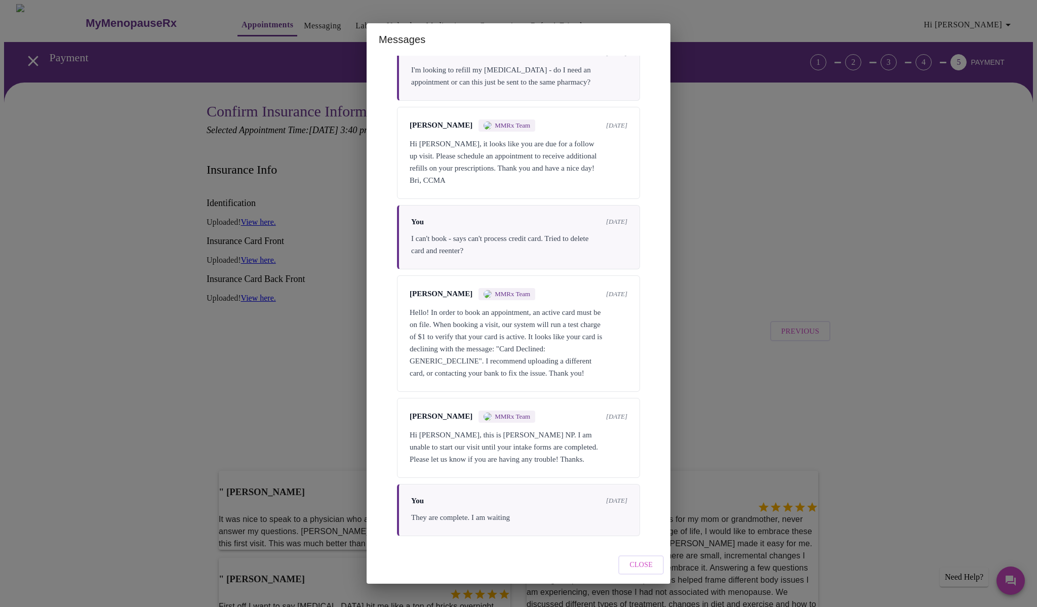
click at [645, 566] on span "Close" at bounding box center [641, 565] width 23 height 13
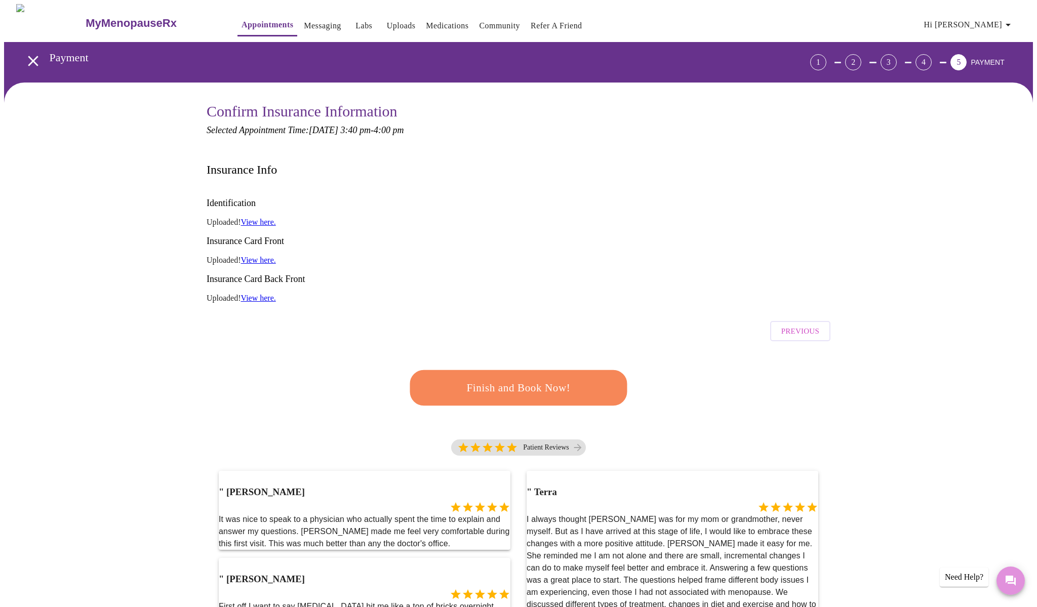
click at [1016, 584] on icon "Messages" at bounding box center [1011, 581] width 10 height 10
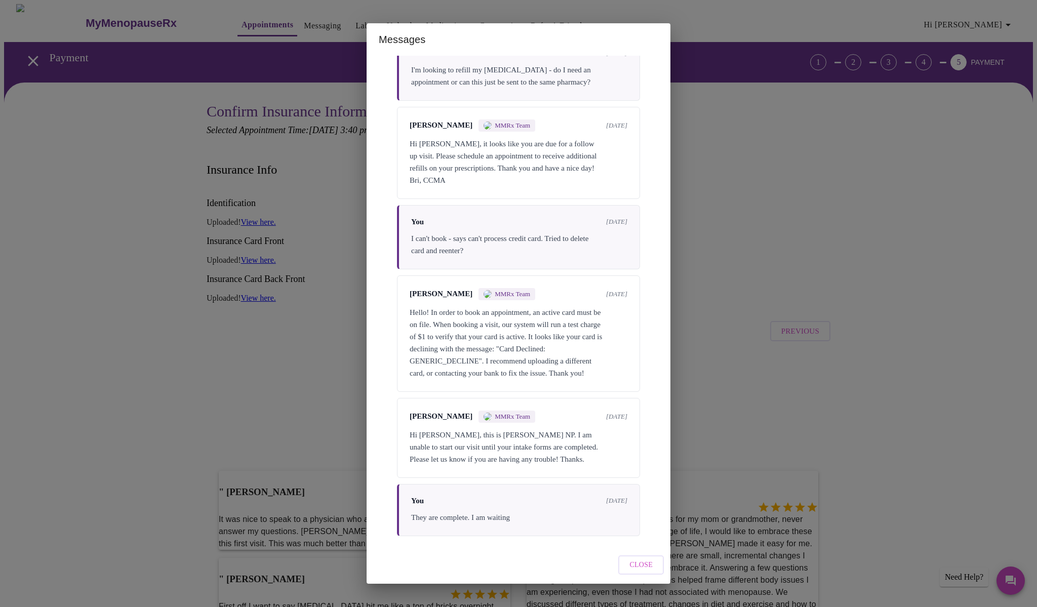
click at [748, 405] on div "Messages Messages are typically reviewed within 1-2 business days [PERSON_NAME]…" at bounding box center [518, 303] width 1037 height 607
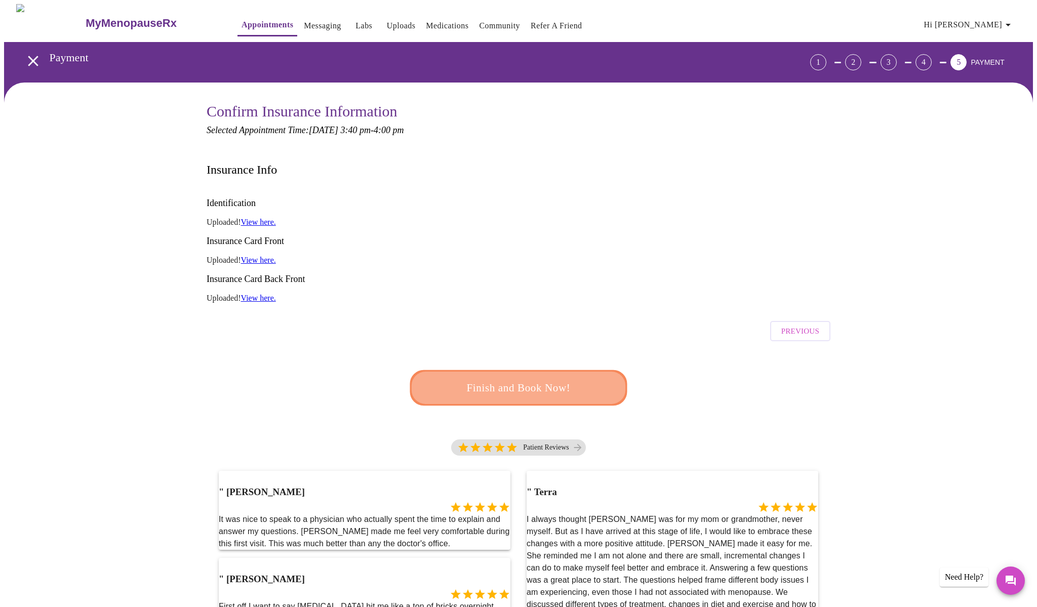
click at [553, 378] on span "Finish and Book Now!" at bounding box center [518, 388] width 197 height 20
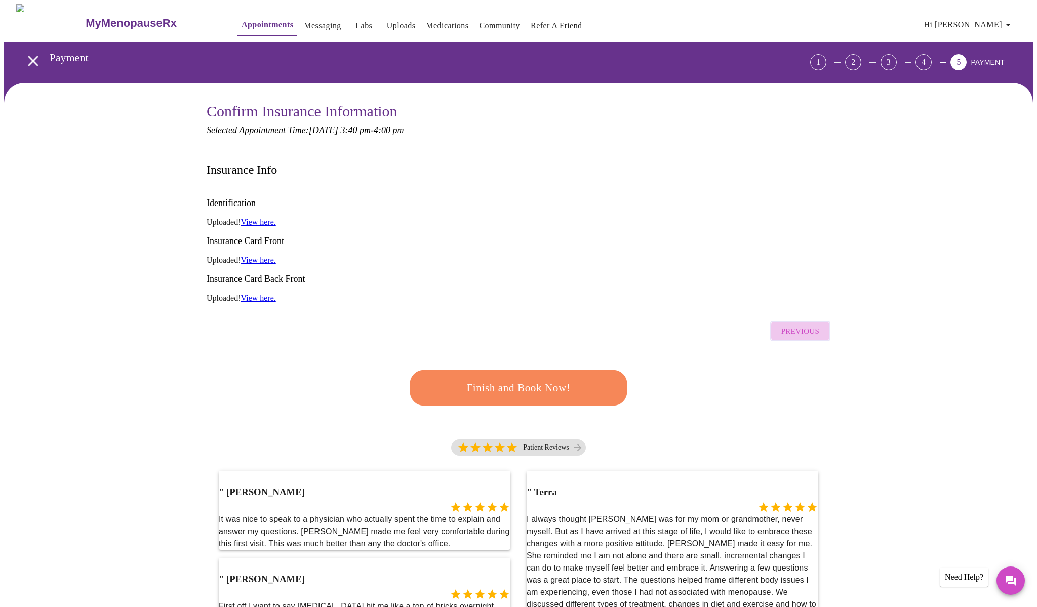
click at [813, 325] on span "Previous" at bounding box center [801, 331] width 38 height 13
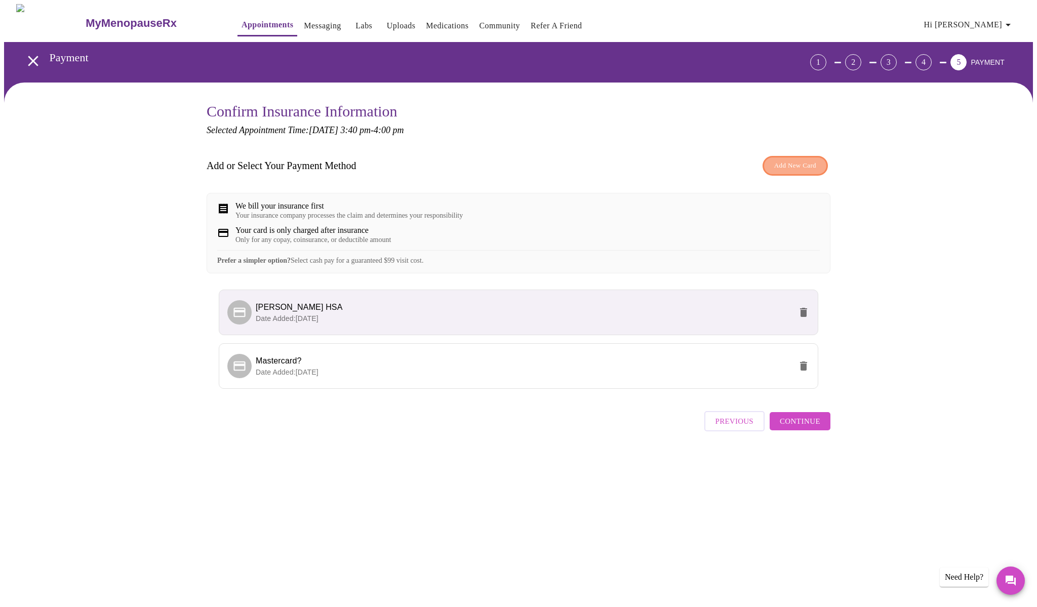
click at [793, 165] on span "Add New Card" at bounding box center [796, 166] width 42 height 12
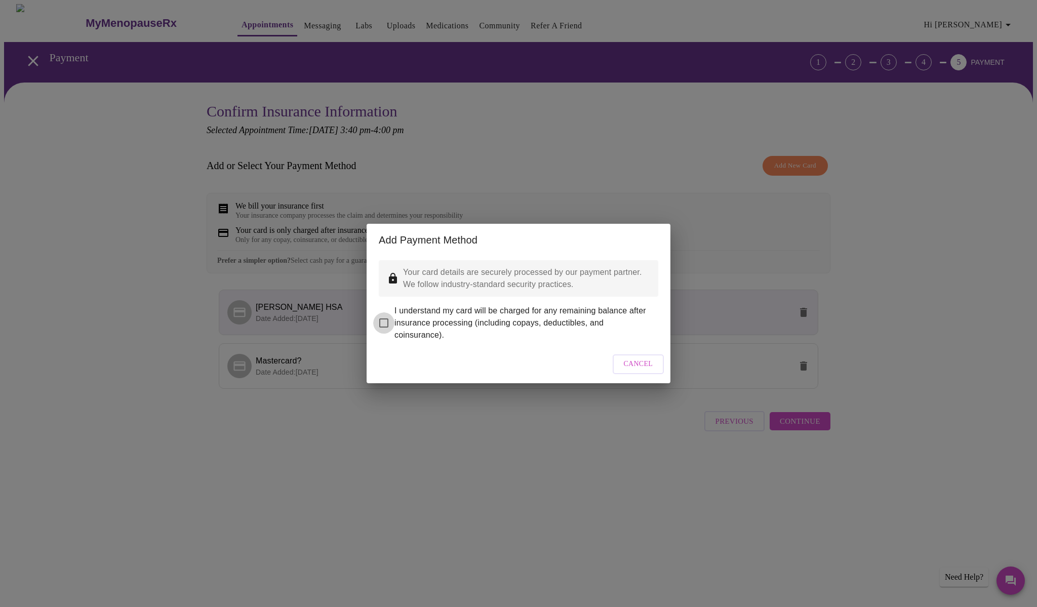
click at [383, 316] on input "I understand my card will be charged for any remaining balance after insurance …" at bounding box center [383, 323] width 21 height 21
checkbox input "true"
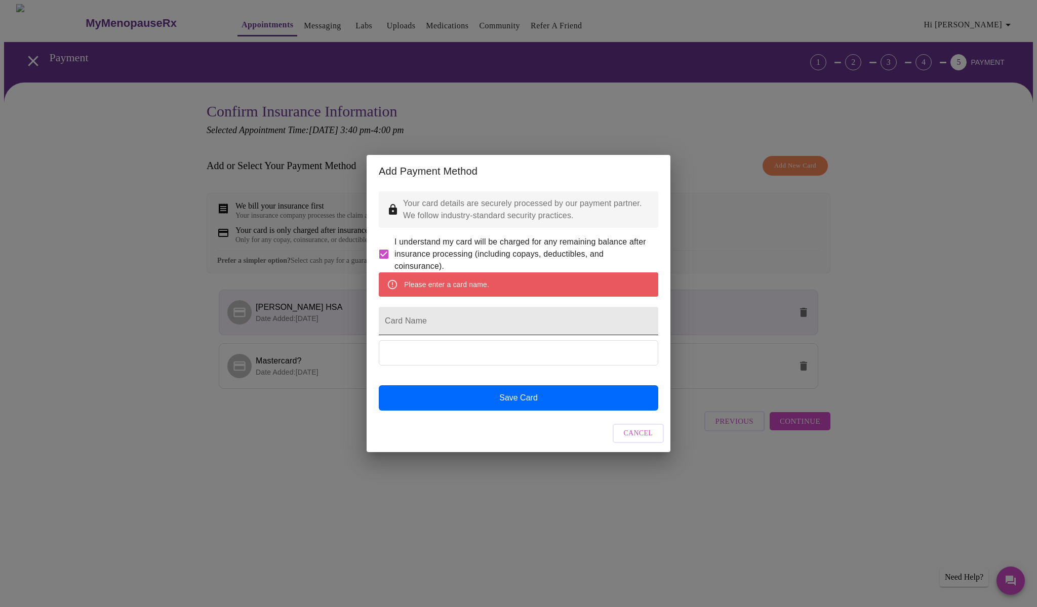
click at [404, 311] on input "Card Name" at bounding box center [519, 321] width 280 height 28
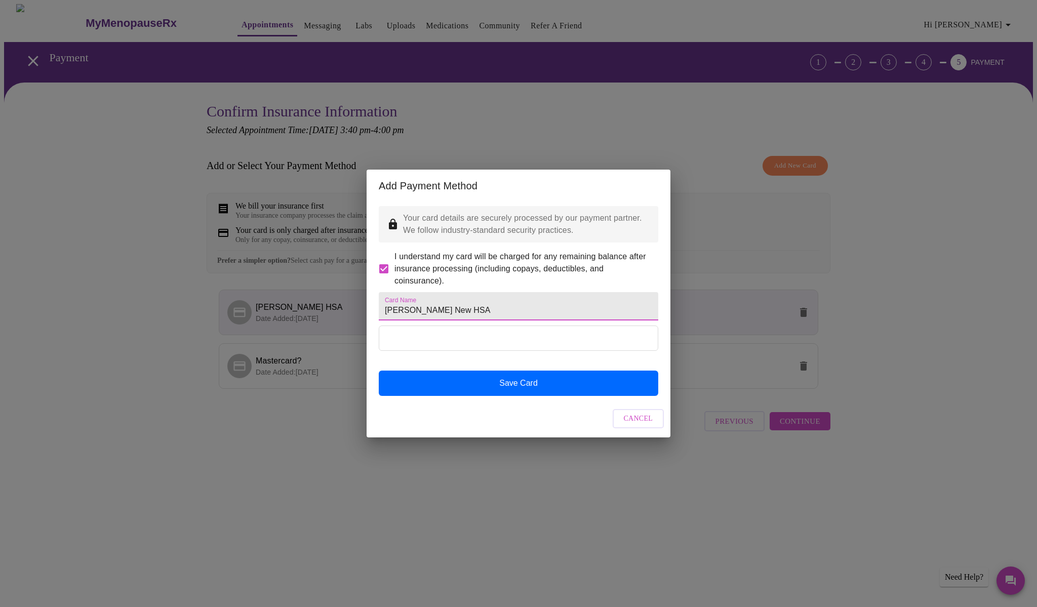
type input "[PERSON_NAME] New HSA"
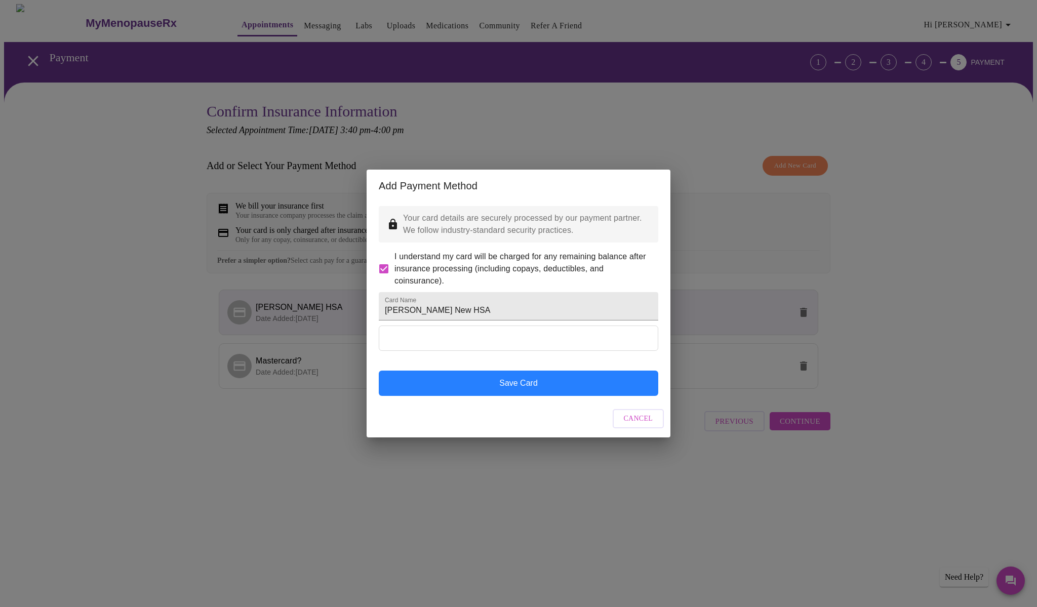
click at [499, 396] on button "Save Card" at bounding box center [519, 383] width 280 height 25
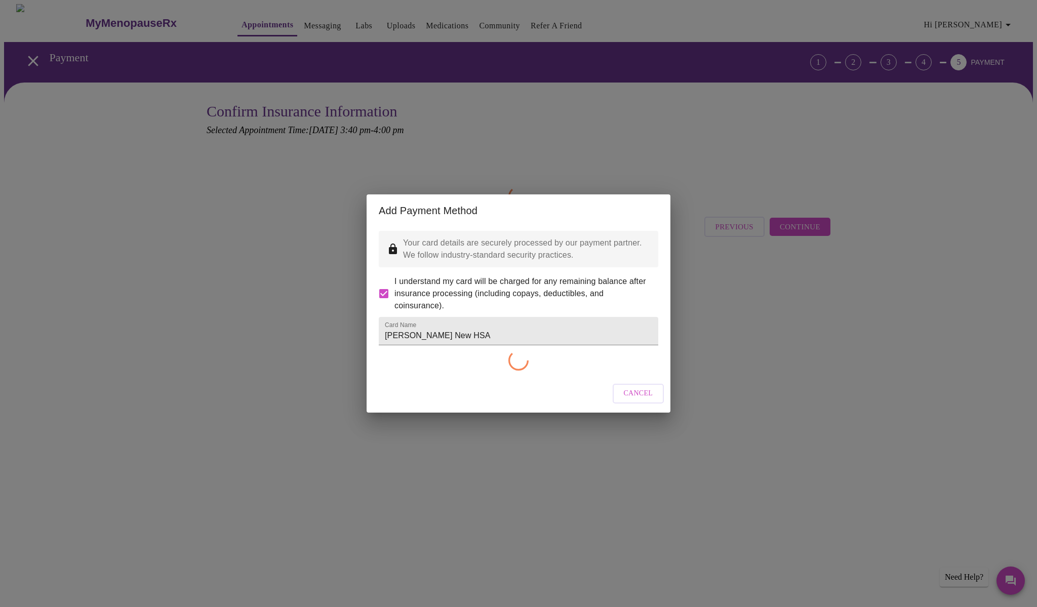
checkbox input "false"
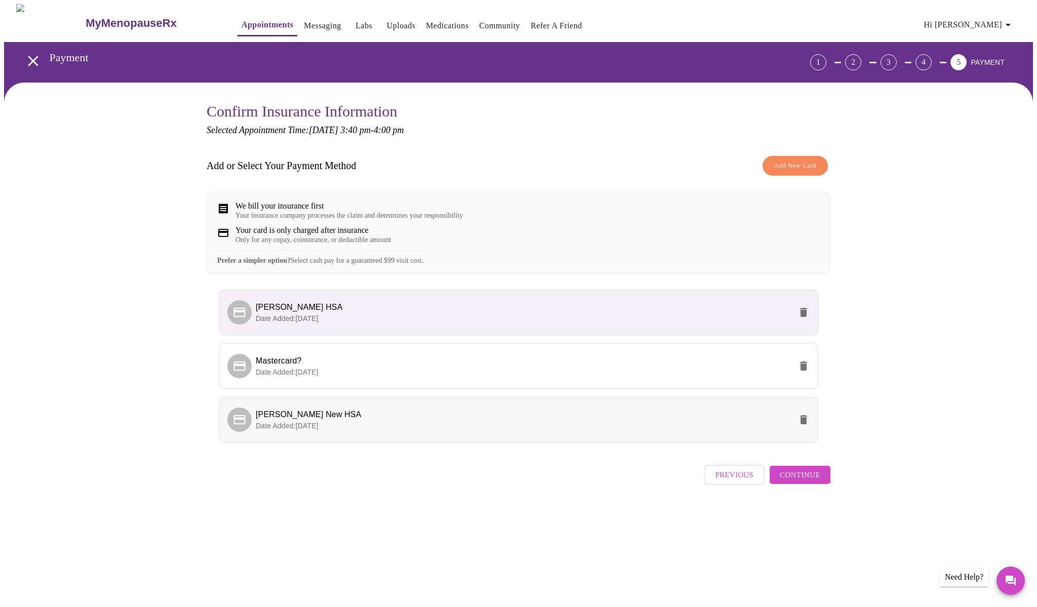
click at [480, 431] on p "Date Added: [DATE]" at bounding box center [524, 426] width 536 height 10
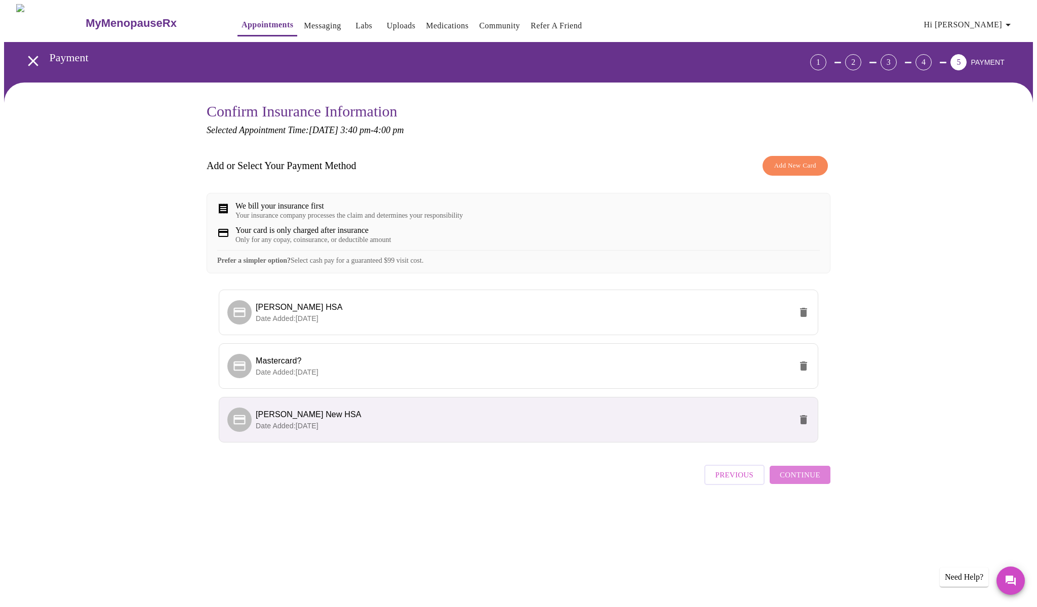
click at [807, 482] on span "Continue" at bounding box center [800, 475] width 41 height 13
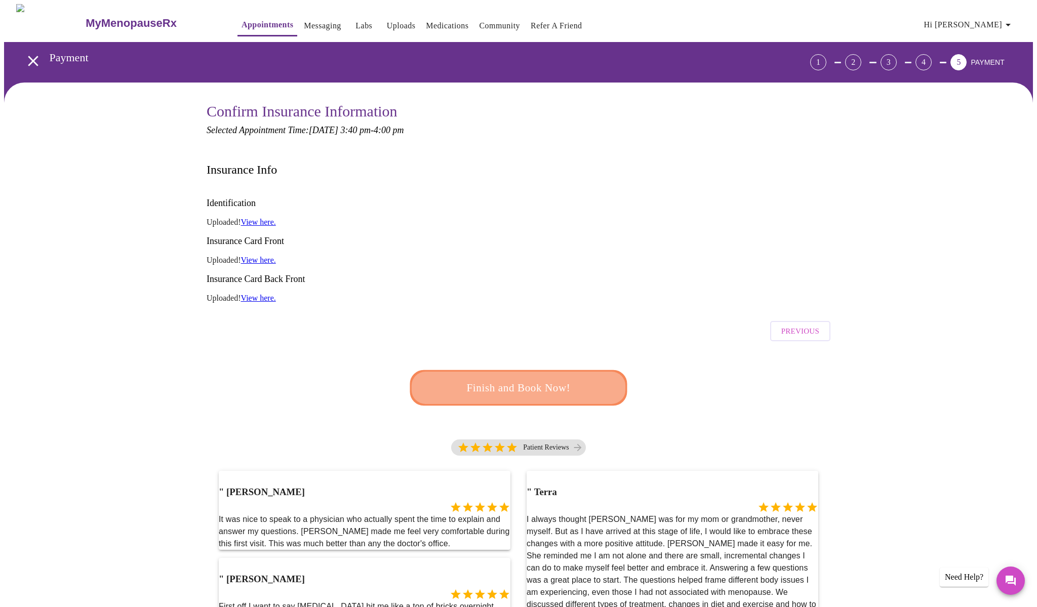
click at [546, 378] on span "Finish and Book Now!" at bounding box center [519, 387] width 190 height 19
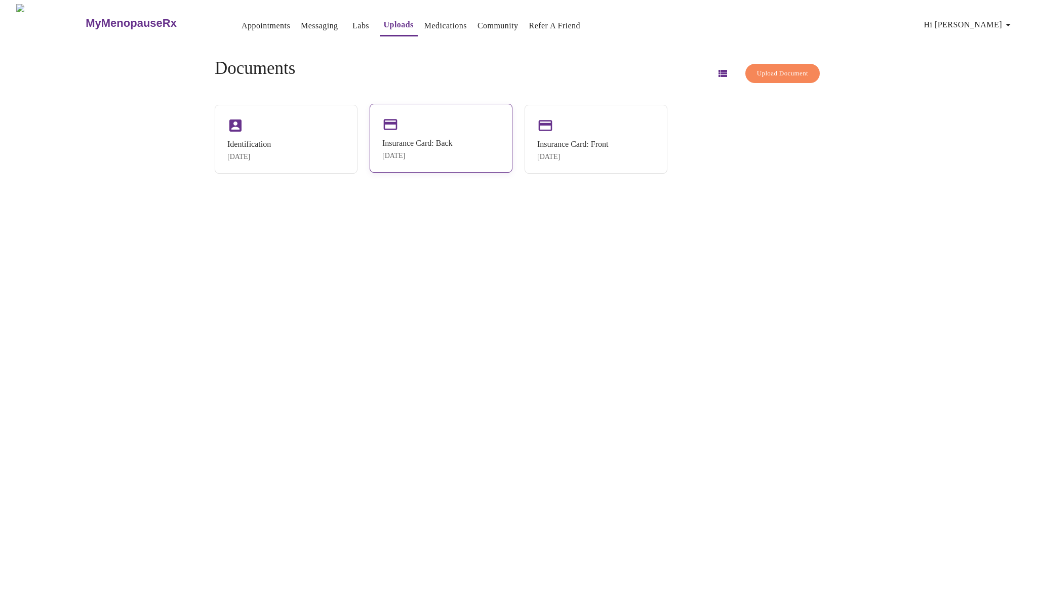
click at [439, 156] on div "[DATE]" at bounding box center [417, 156] width 70 height 8
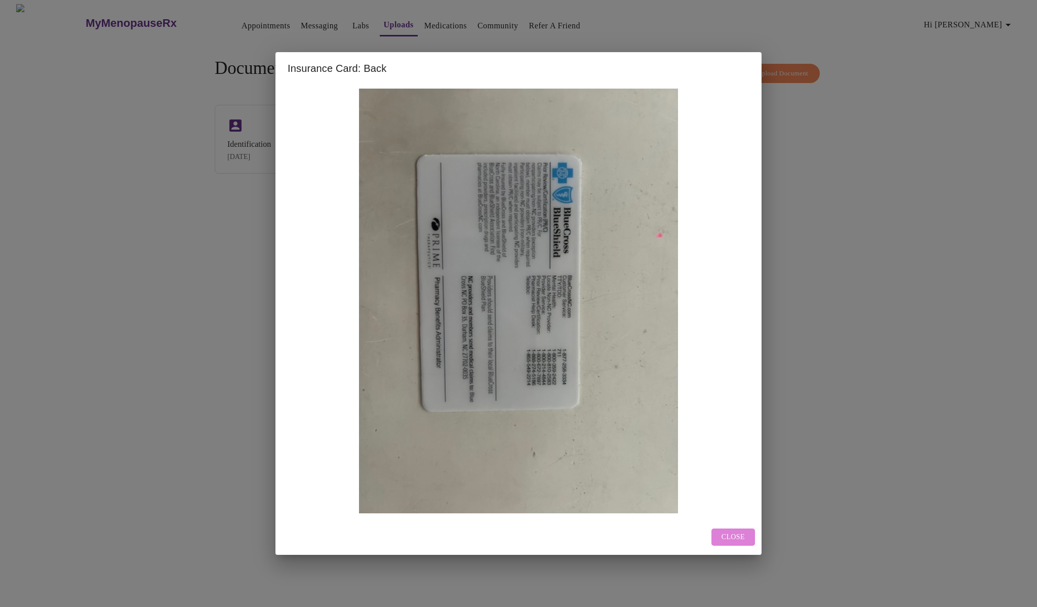
click at [737, 535] on span "Close" at bounding box center [733, 537] width 23 height 13
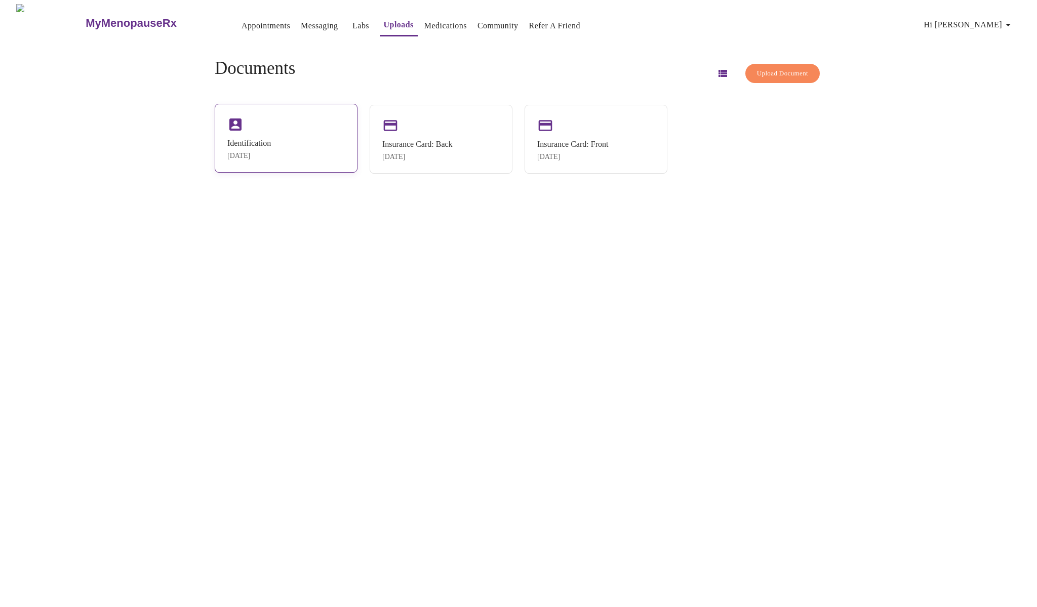
click at [263, 156] on div "[DATE]" at bounding box center [249, 156] width 44 height 8
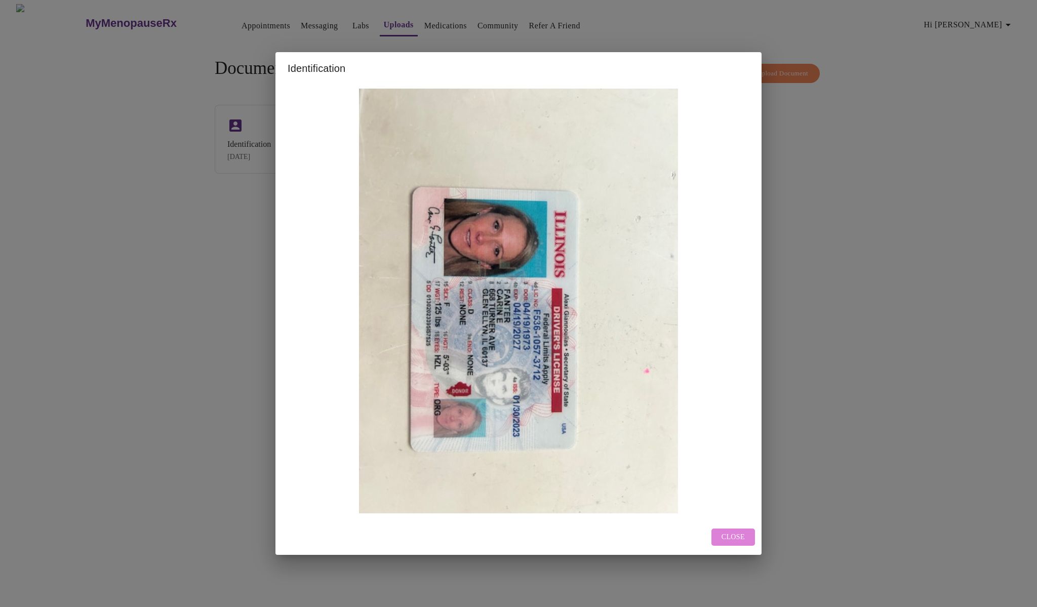
click at [728, 539] on span "Close" at bounding box center [733, 537] width 23 height 13
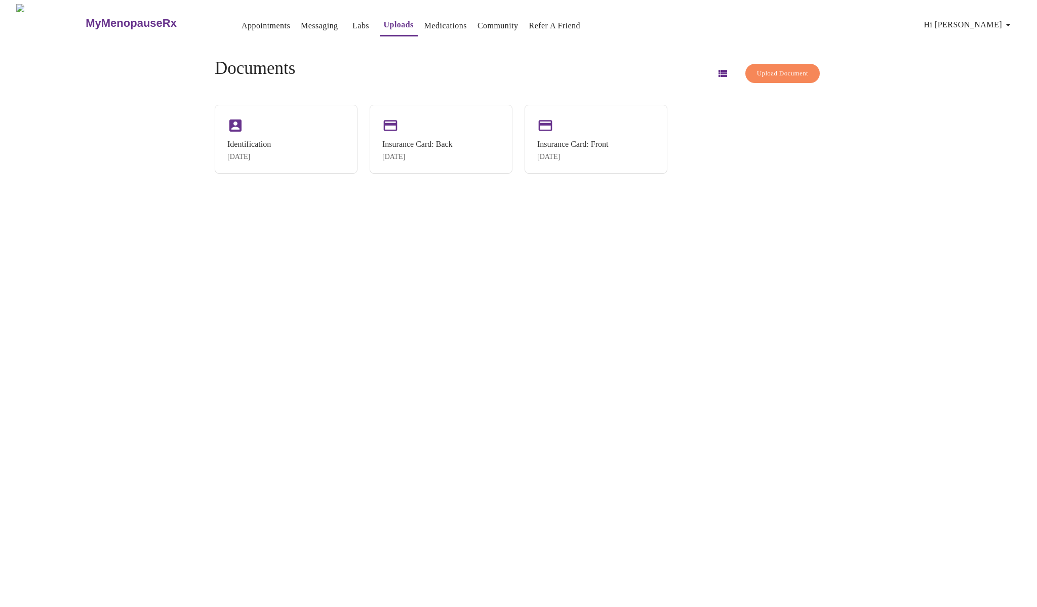
scroll to position [1, 0]
click at [770, 72] on span "Upload Document" at bounding box center [782, 73] width 51 height 12
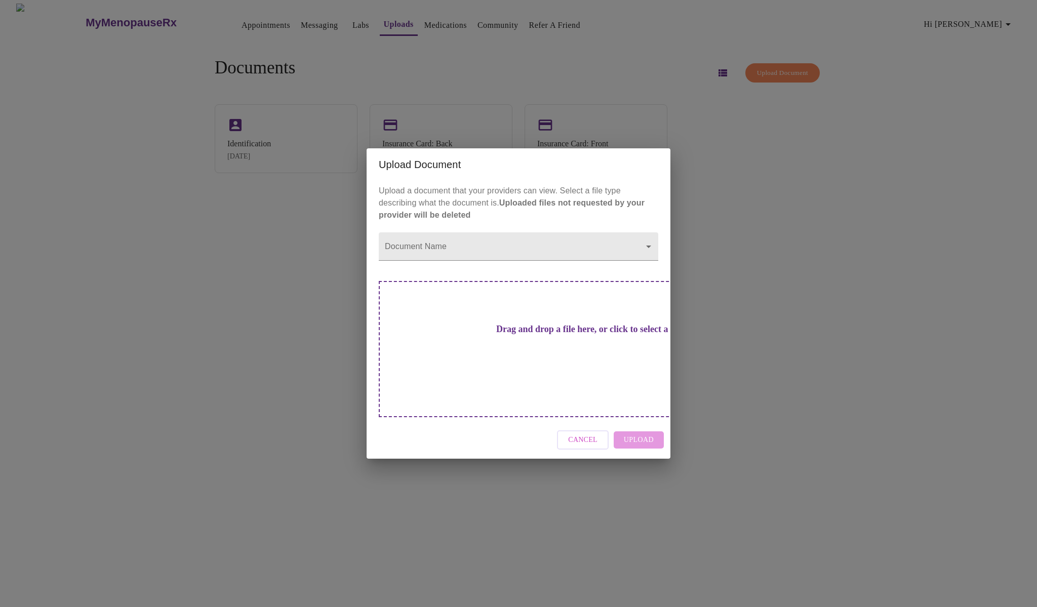
click at [809, 184] on div "Upload Document Upload a document that your providers can view. Select a file t…" at bounding box center [518, 303] width 1037 height 607
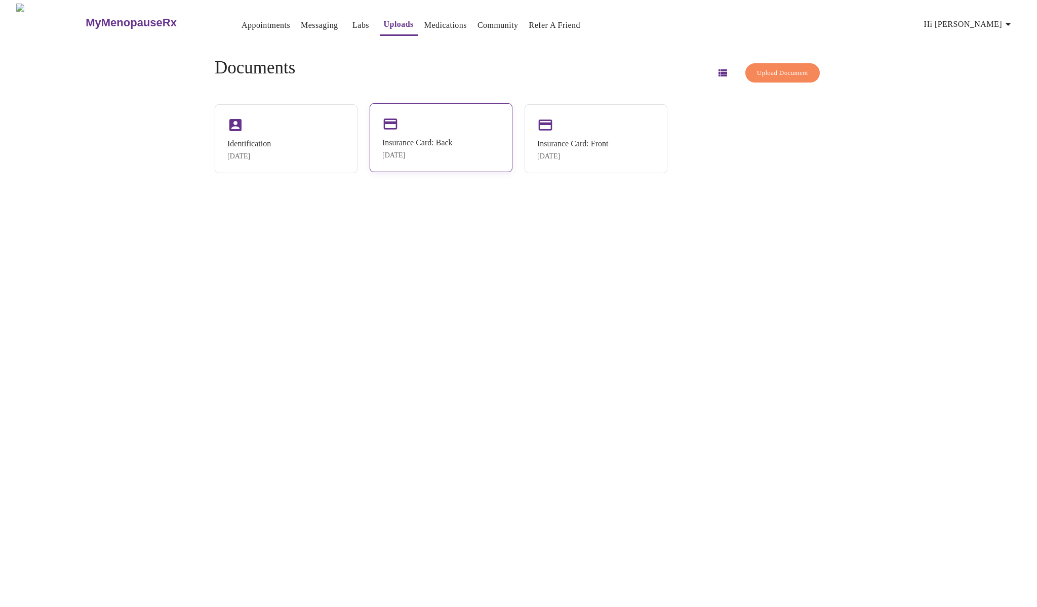
click at [453, 151] on div "[DATE]" at bounding box center [417, 155] width 70 height 8
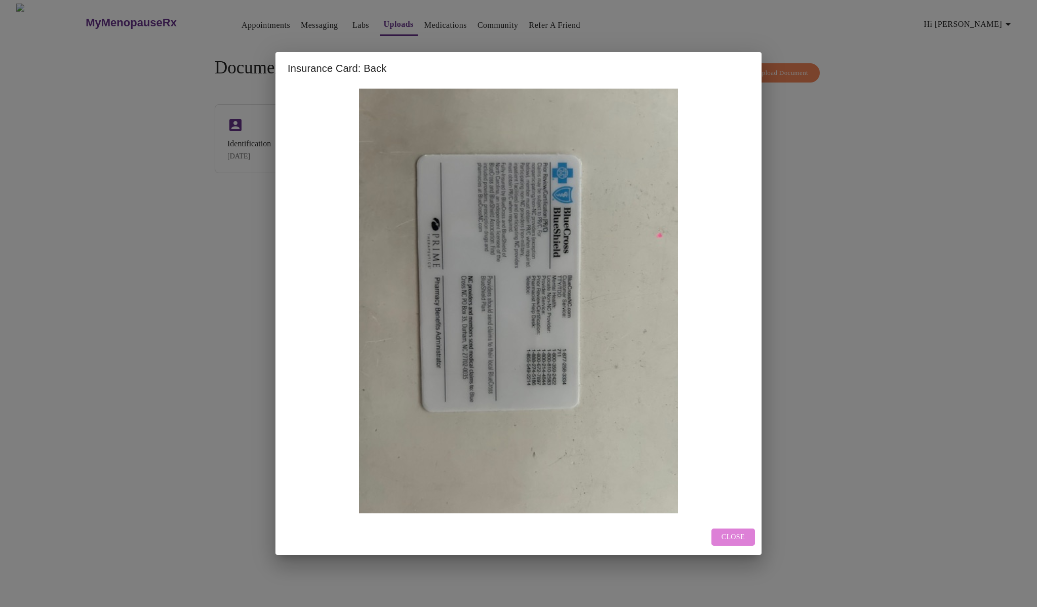
click at [746, 539] on button "Close" at bounding box center [734, 538] width 44 height 18
